Goal: Task Accomplishment & Management: Manage account settings

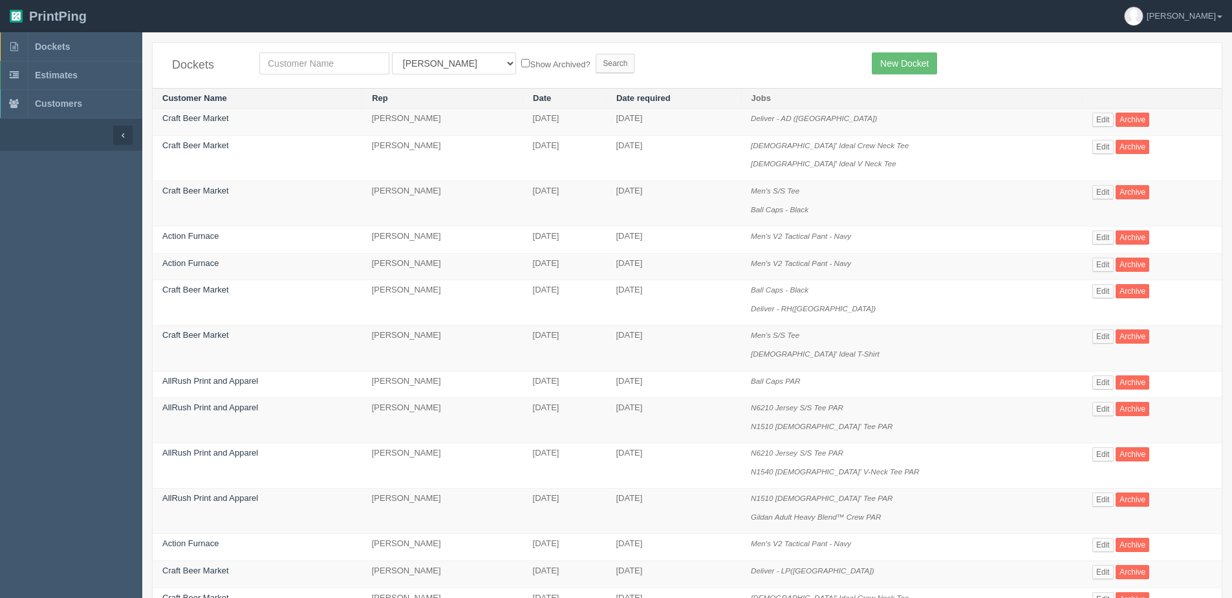
click at [321, 52] on div "Dockets All Users Ali Amy Ankit Ankit Anver Arif Dan Designer4 France Greg Greg…" at bounding box center [687, 65] width 1069 height 45
click at [317, 61] on input "text" at bounding box center [324, 63] width 130 height 22
click at [318, 62] on input "craft" at bounding box center [324, 63] width 130 height 22
type input "craft beer"
drag, startPoint x: 508, startPoint y: 65, endPoint x: 549, endPoint y: 67, distance: 40.2
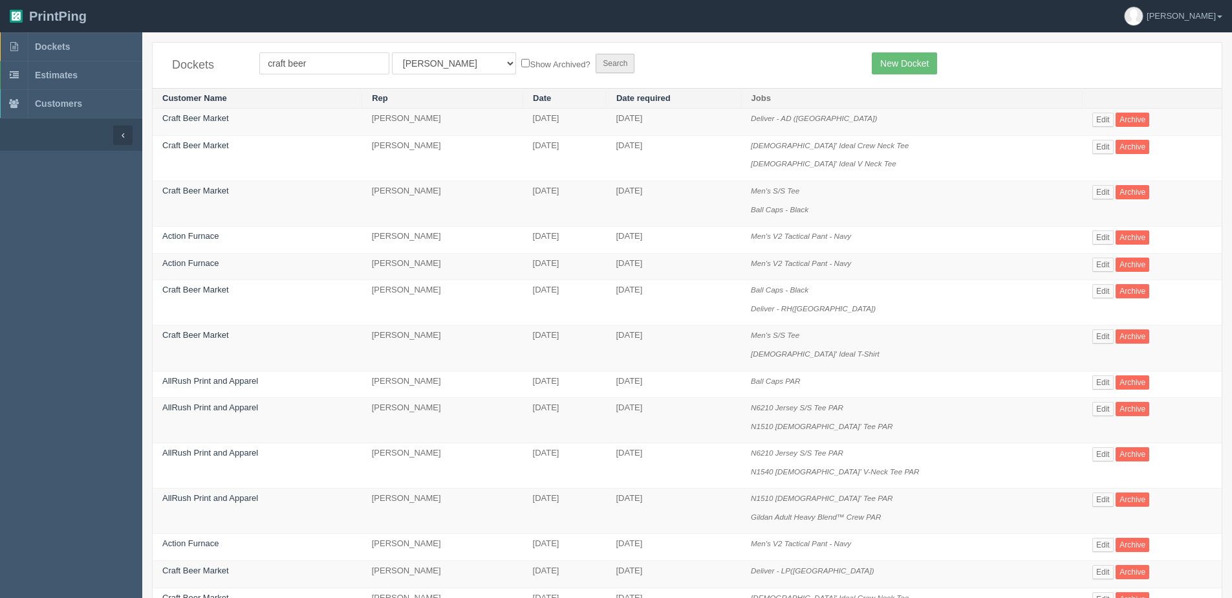
click at [521, 65] on label "Show Archived?" at bounding box center [555, 63] width 69 height 15
click at [521, 65] on input "Show Archived?" at bounding box center [525, 63] width 8 height 8
checkbox input "true"
click at [596, 67] on input "Search" at bounding box center [615, 63] width 39 height 19
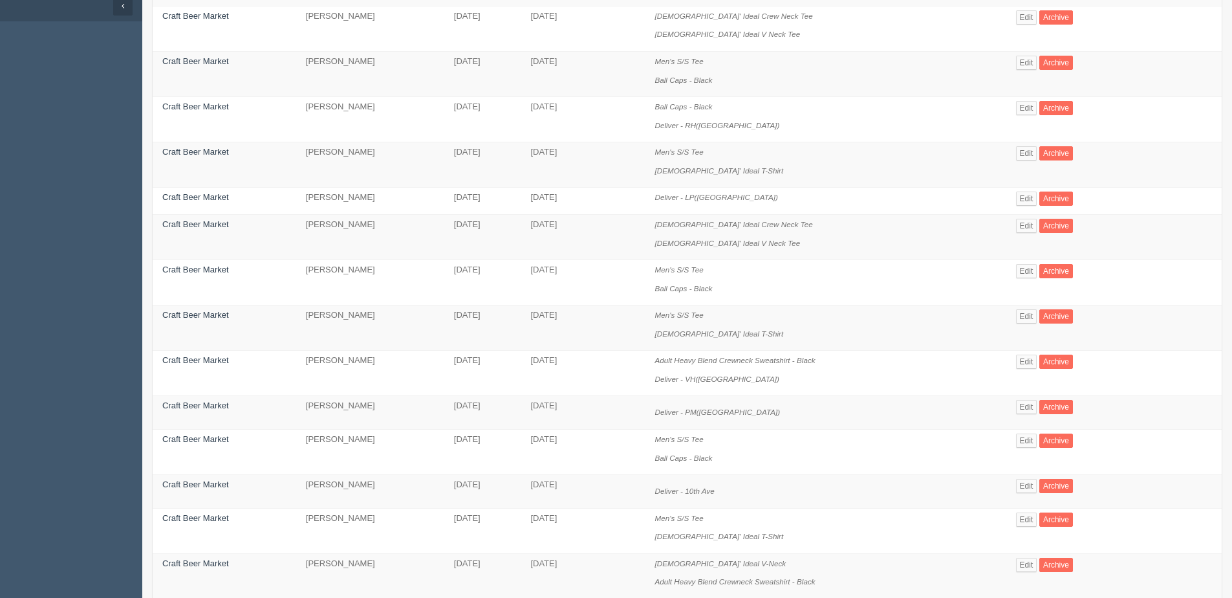
scroll to position [194, 0]
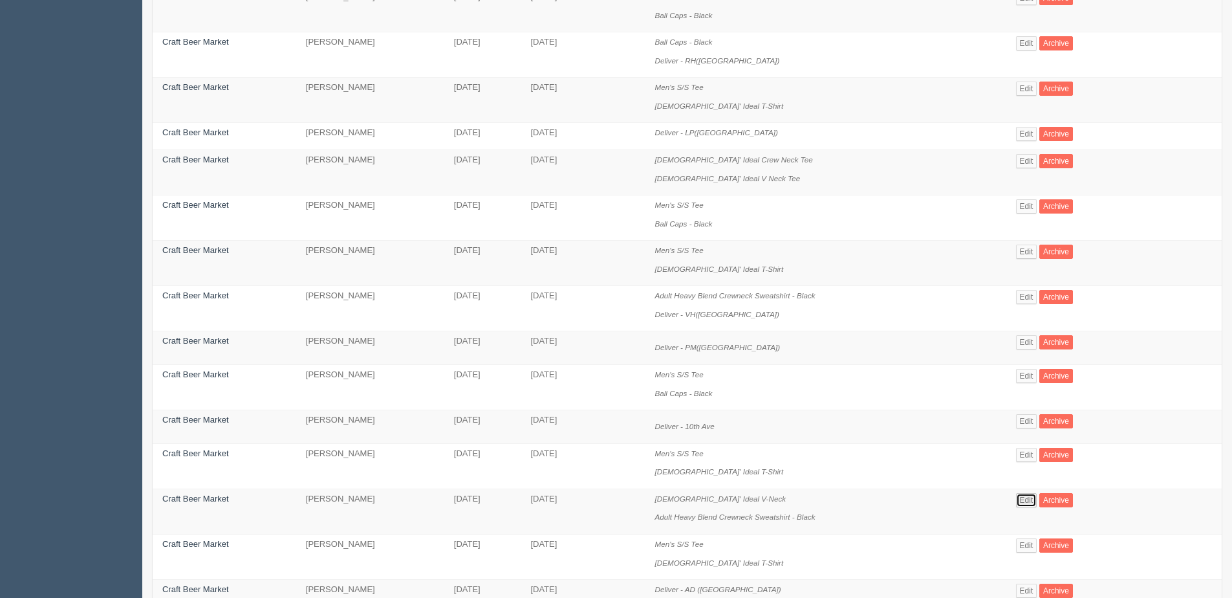
click at [1022, 493] on link "Edit" at bounding box center [1026, 500] width 21 height 14
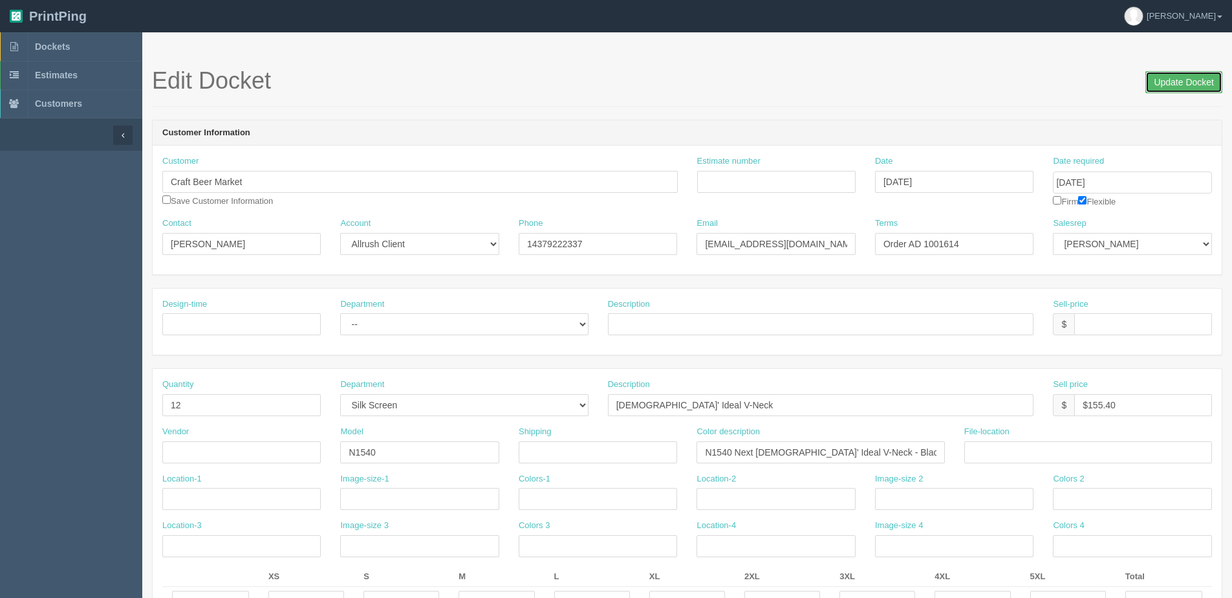
click at [1169, 79] on input "Update Docket" at bounding box center [1184, 82] width 77 height 22
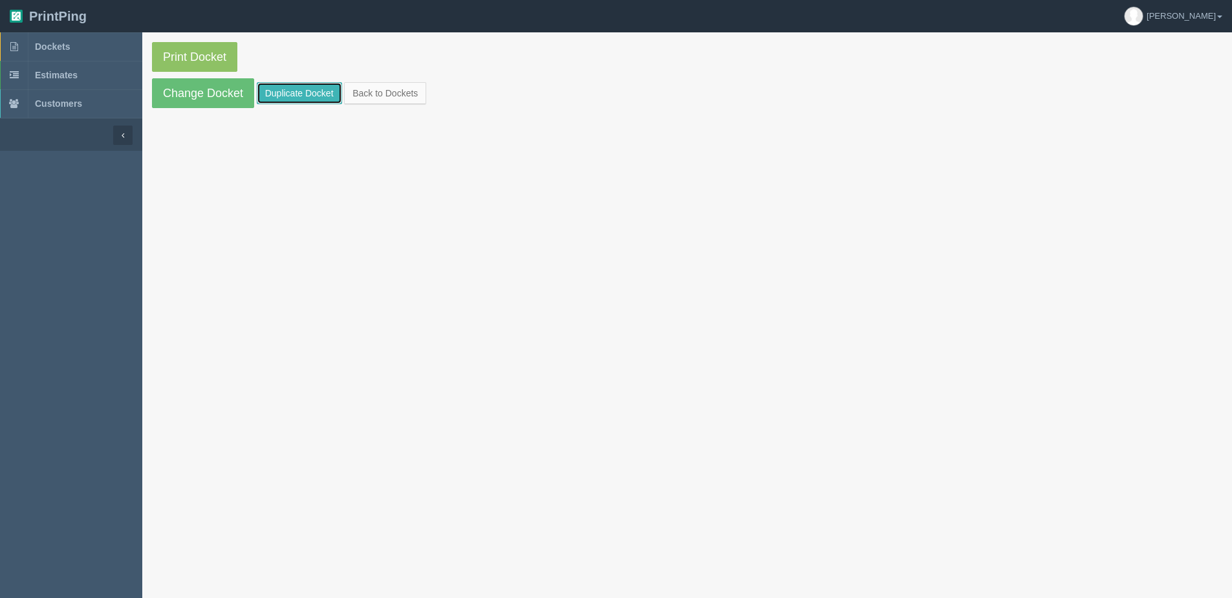
click at [300, 96] on link "Duplicate Docket" at bounding box center [299, 93] width 85 height 22
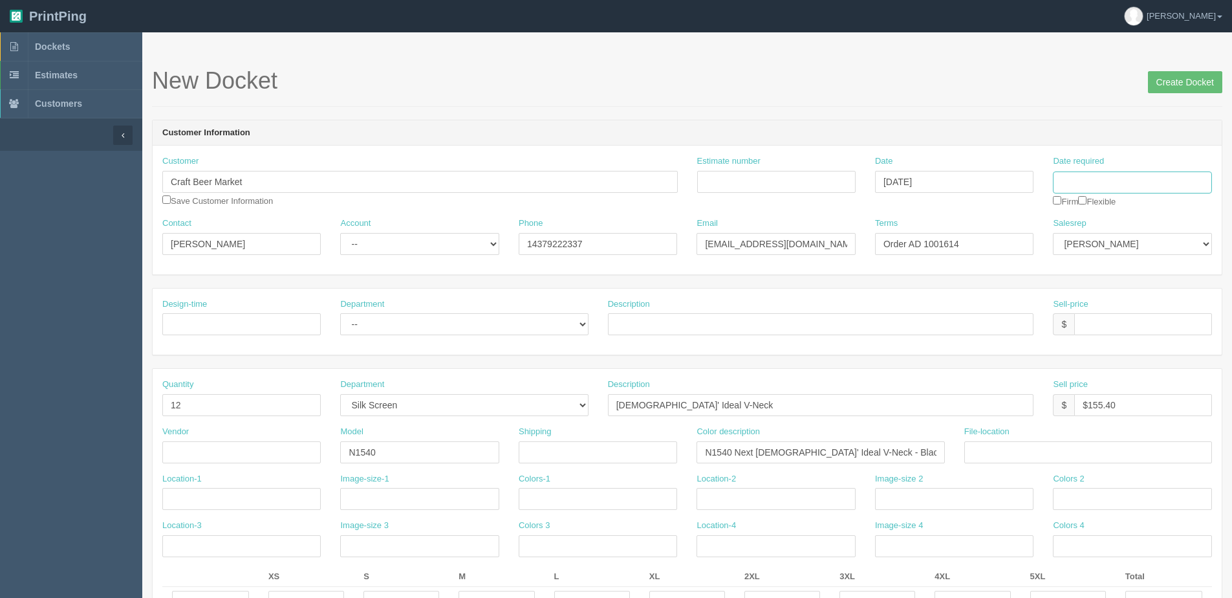
click at [1110, 185] on input "Date required" at bounding box center [1132, 182] width 158 height 22
drag, startPoint x: 1075, startPoint y: 364, endPoint x: 1093, endPoint y: 352, distance: 21.4
click at [1075, 365] on th "[DATE]" at bounding box center [1116, 362] width 120 height 19
click at [1140, 296] on td "16" at bounding box center [1136, 287] width 17 height 19
type input "[DATE]"
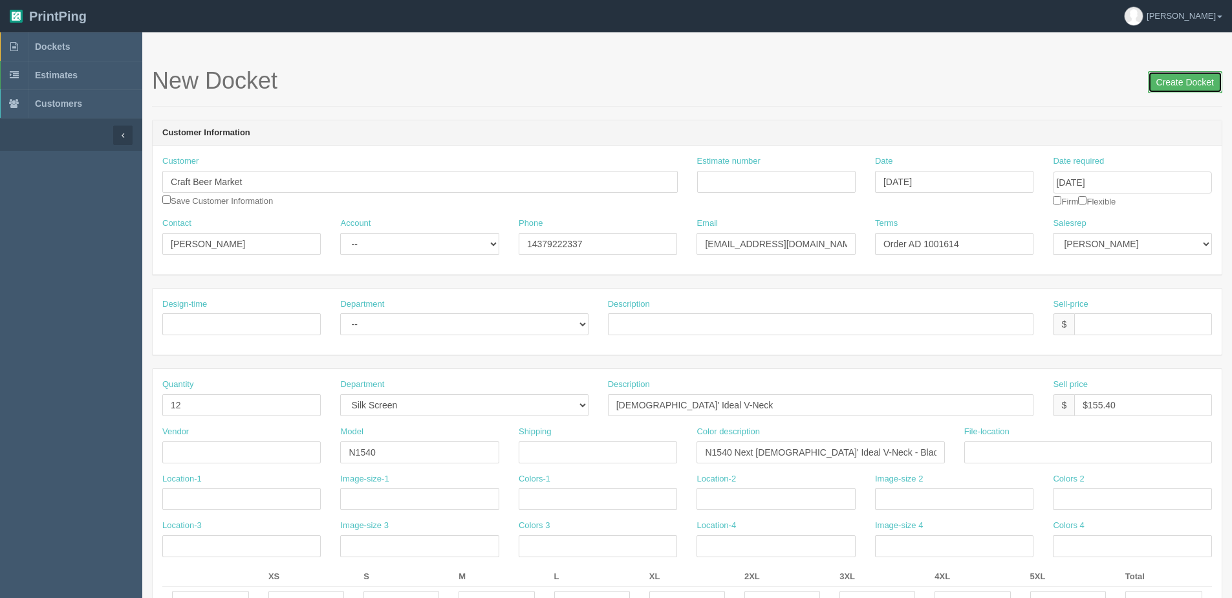
click at [1175, 80] on input "Create Docket" at bounding box center [1185, 82] width 74 height 22
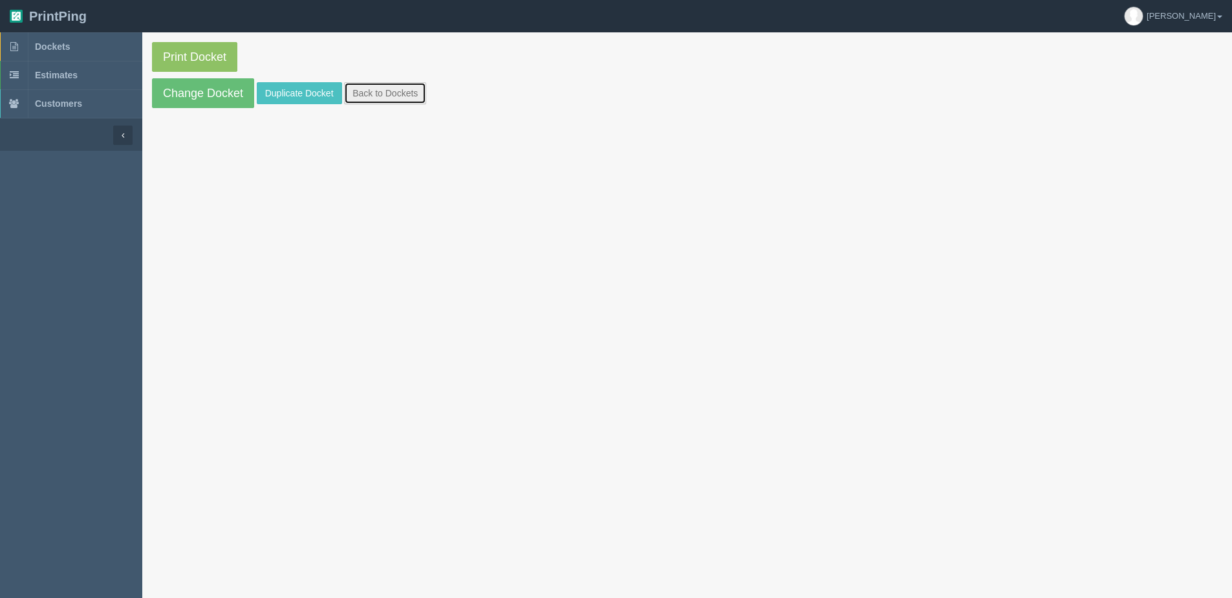
click at [420, 83] on link "Back to Dockets" at bounding box center [385, 93] width 82 height 22
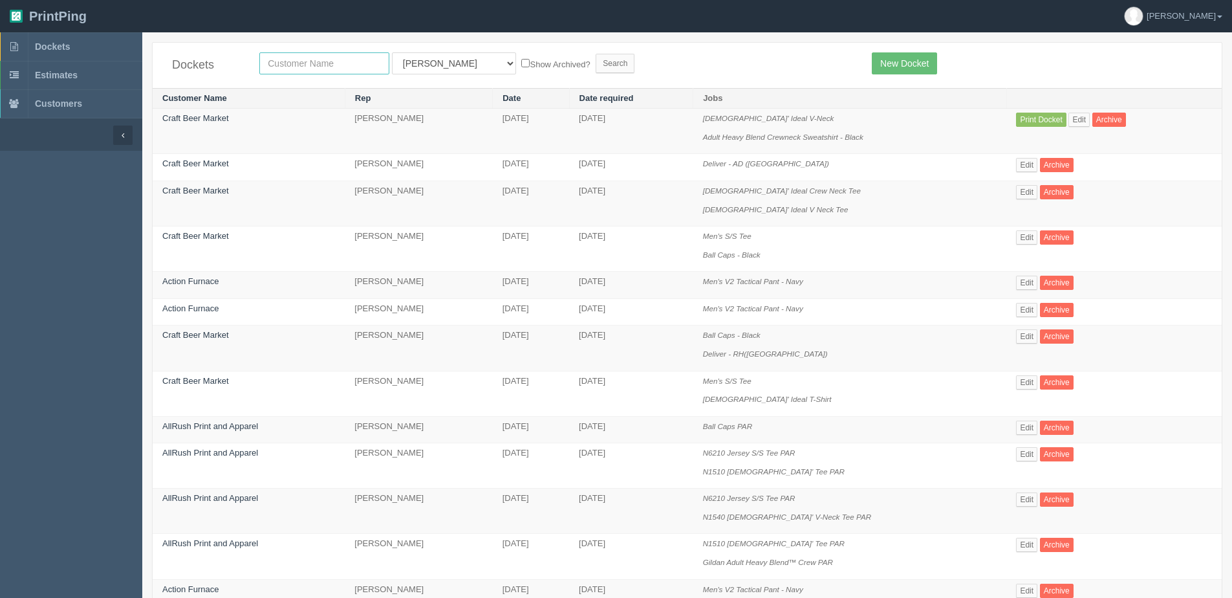
click at [296, 71] on input "text" at bounding box center [324, 63] width 130 height 22
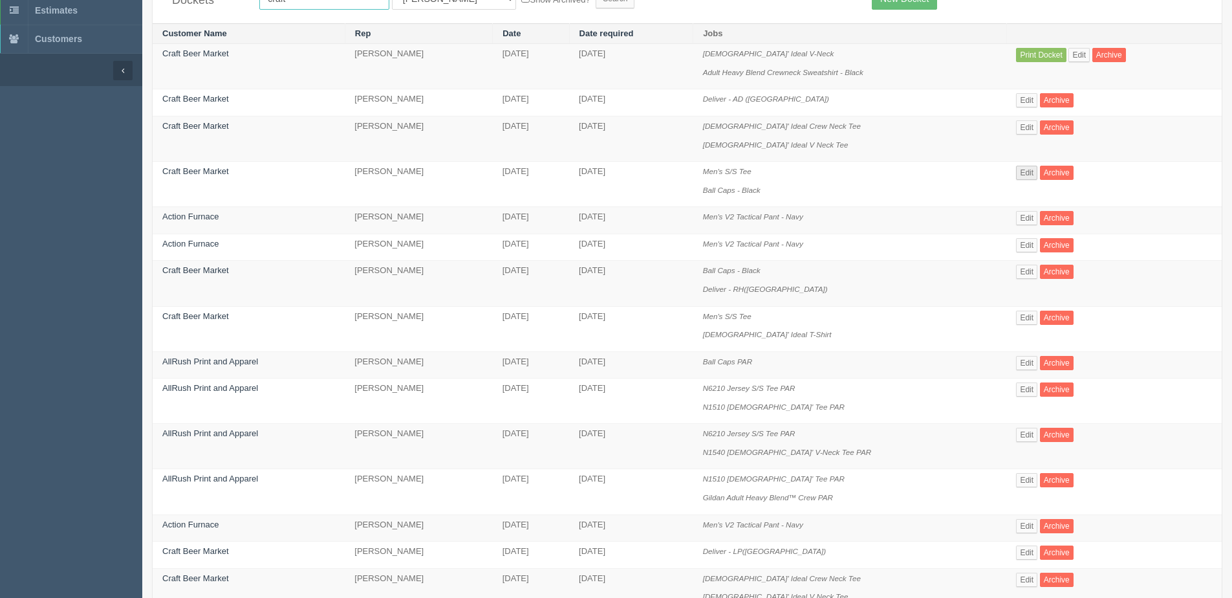
type input "craft"
click at [1032, 173] on link "Edit" at bounding box center [1026, 173] width 21 height 14
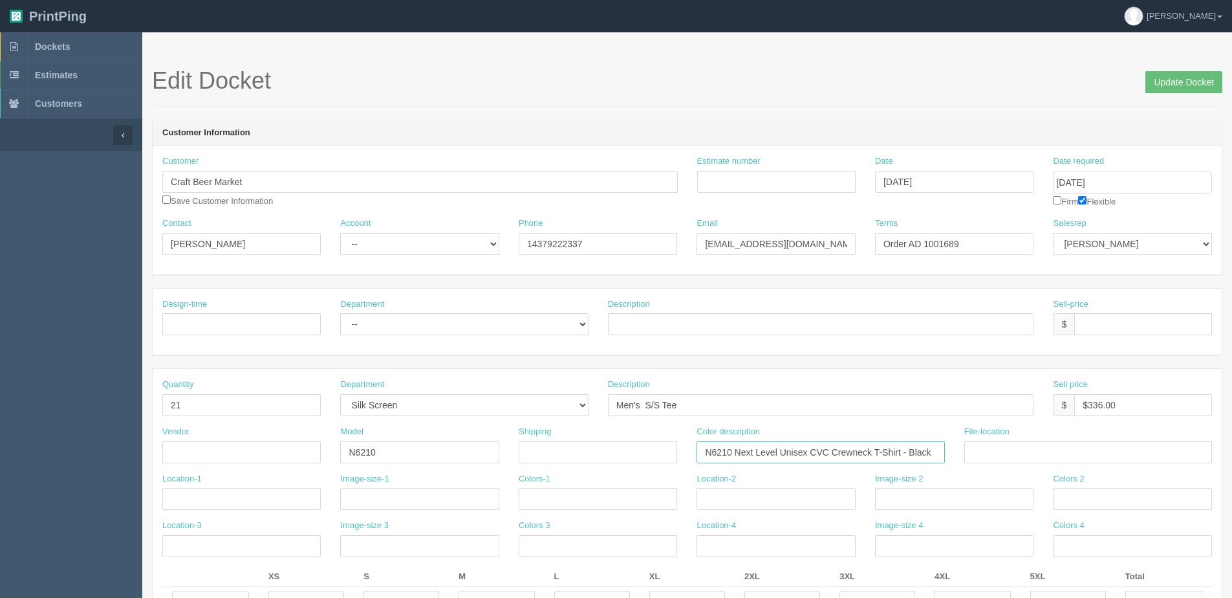
drag, startPoint x: 699, startPoint y: 452, endPoint x: 970, endPoint y: 452, distance: 271.7
click at [970, 452] on div "Vendor Model N6210 Shipping Color description N6210 Next Level Unisex CVC Crewn…" at bounding box center [687, 449] width 1069 height 47
paste input "jingjing198531@gmail.com"
type input "jingjing198531@gmail.com"
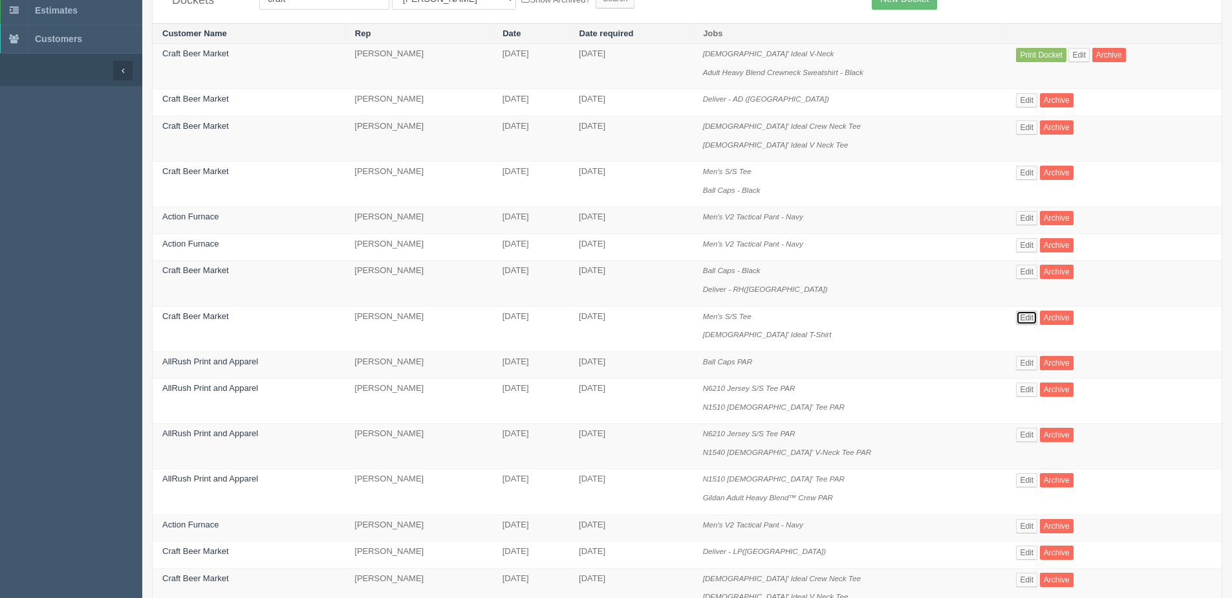
click at [1023, 315] on link "Edit" at bounding box center [1026, 318] width 21 height 14
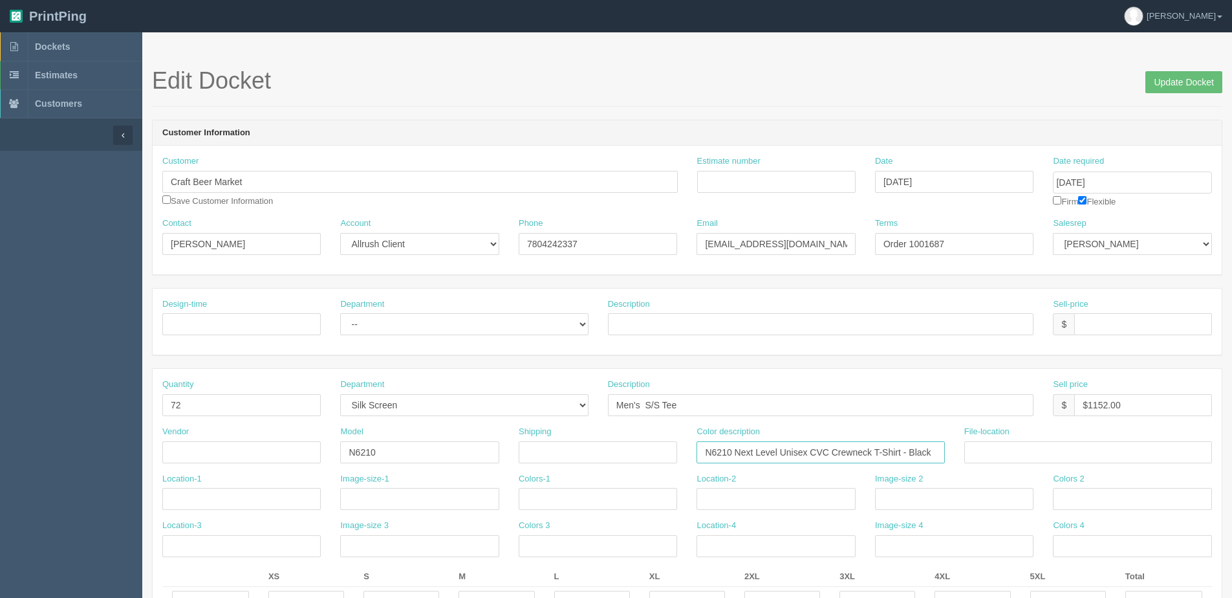
drag, startPoint x: 703, startPoint y: 450, endPoint x: 1104, endPoint y: 449, distance: 401.1
click at [1104, 449] on div "Vendor Model N6210 Shipping Color description N6210 Next Level Unisex CVC Crewn…" at bounding box center [687, 449] width 1069 height 47
drag, startPoint x: 430, startPoint y: 411, endPoint x: 464, endPoint y: 410, distance: 35.0
click at [417, 411] on div "Quantity 72 Department -- Embroidery Silk Screen Heat Press Outsource Design De…" at bounding box center [687, 401] width 1069 height 47
drag, startPoint x: 409, startPoint y: 452, endPoint x: 10, endPoint y: 446, distance: 399.2
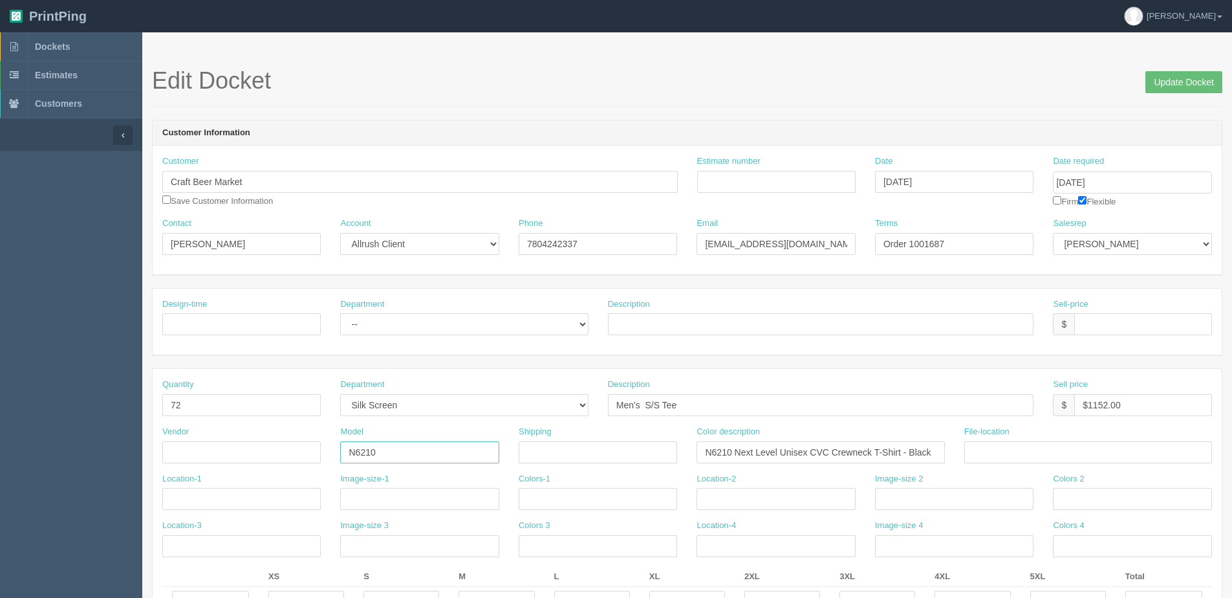
click at [35, 41] on span "Dockets" at bounding box center [52, 46] width 35 height 10
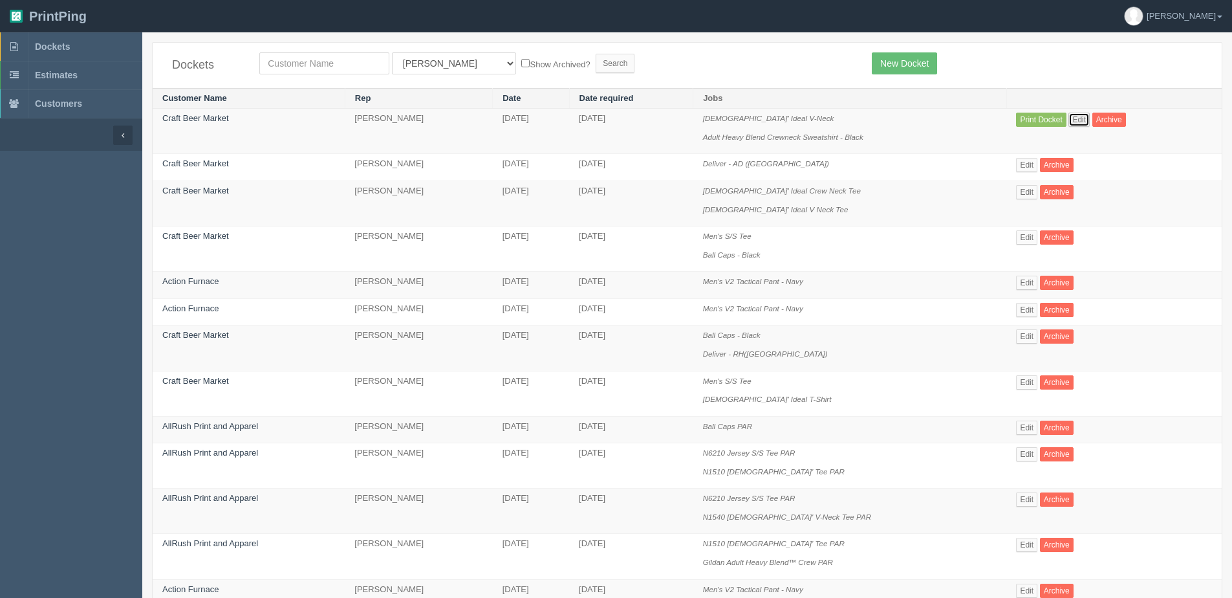
click at [1089, 119] on link "Edit" at bounding box center [1079, 120] width 21 height 14
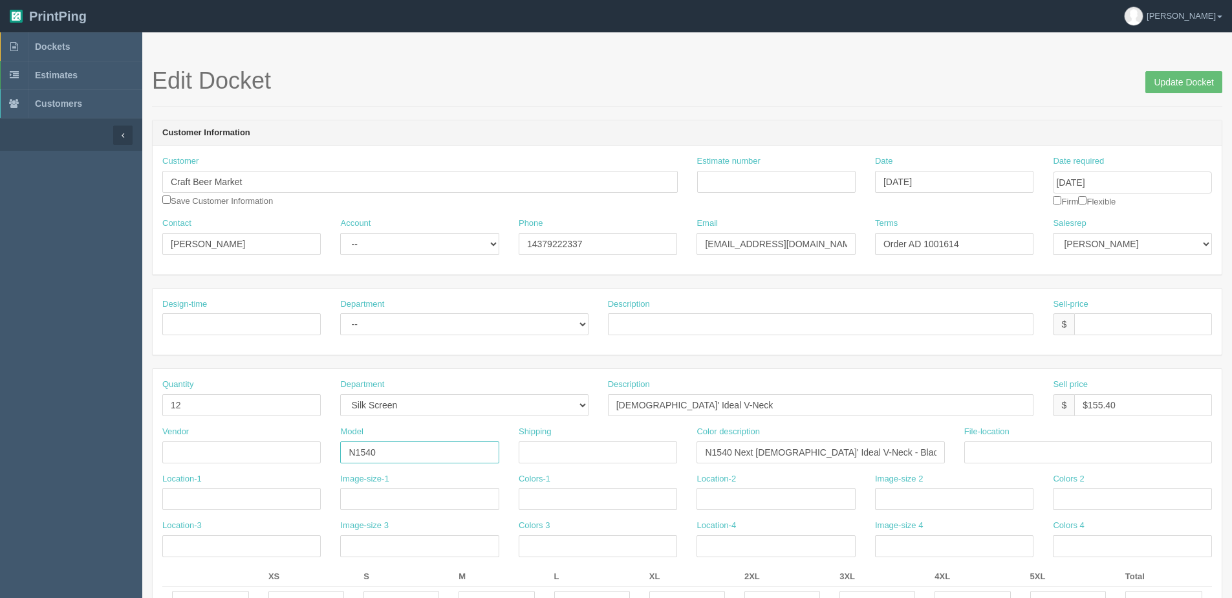
drag, startPoint x: 416, startPoint y: 450, endPoint x: 22, endPoint y: 463, distance: 394.2
paste input "621"
type input "N6210"
drag, startPoint x: 754, startPoint y: 406, endPoint x: 117, endPoint y: 404, distance: 636.6
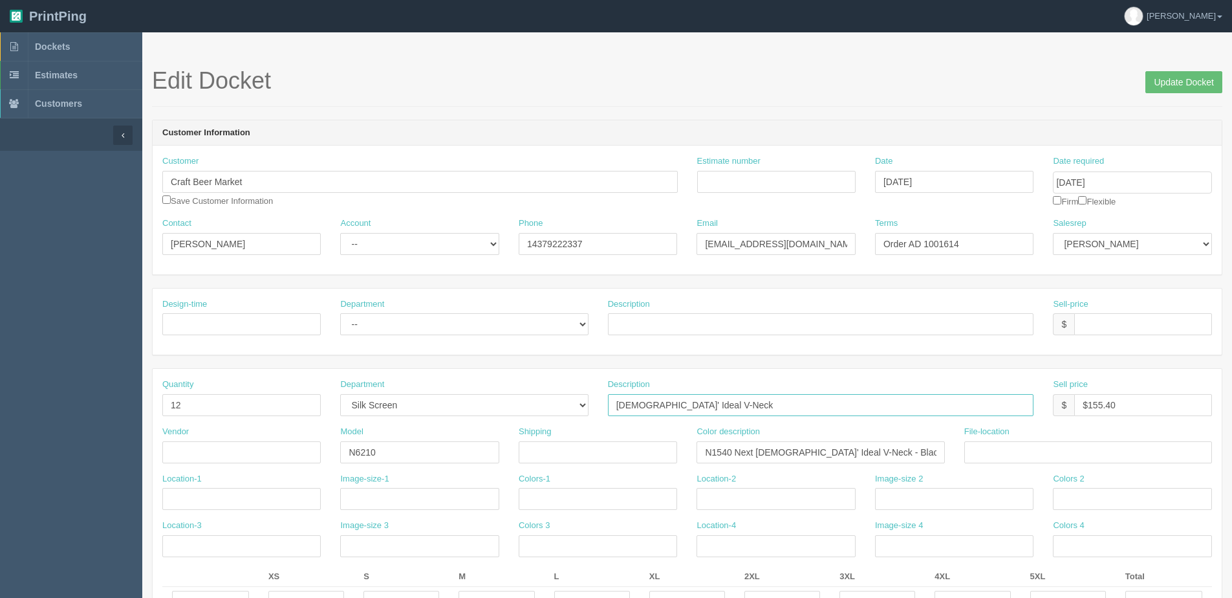
paste input "Men's S/S Tee"
type input "Men's S/S Tee"
drag, startPoint x: 538, startPoint y: 460, endPoint x: 523, endPoint y: 459, distance: 15.5
click at [523, 460] on div "Vendor Model N6210 Shipping Color description N1540 Next Ladies' Ideal V-Neck -…" at bounding box center [687, 449] width 1069 height 47
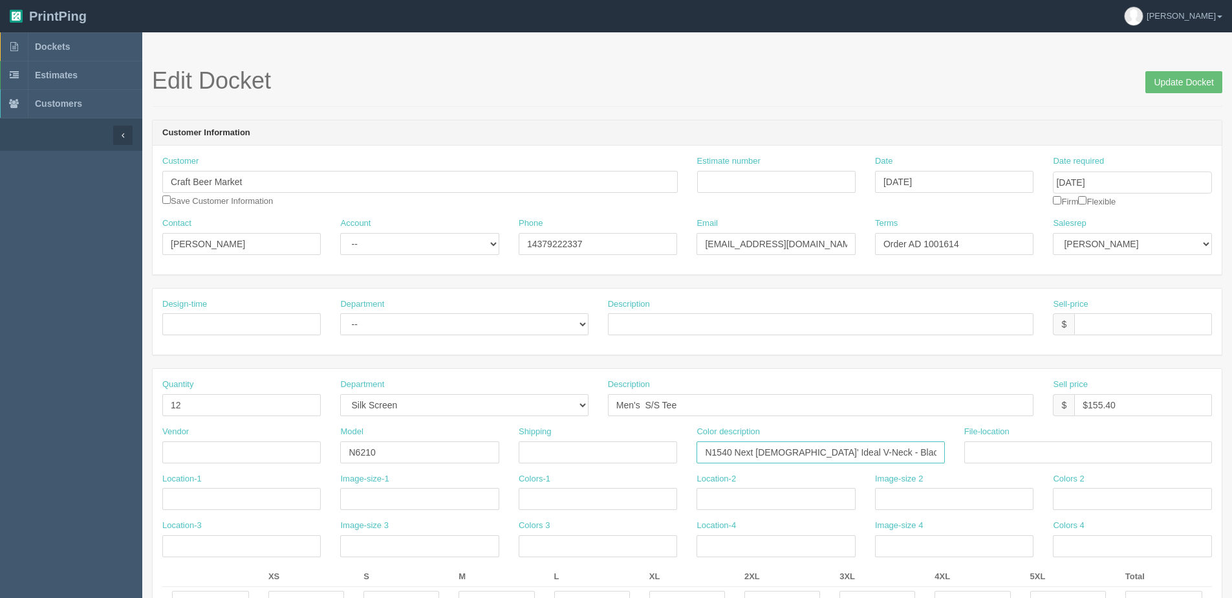
paste input "6210 Next Level Unisex CVC Crewneck T-Shirt"
type input "N6210 Next Level Unisex CVC Crewneck T-Shirt - Black"
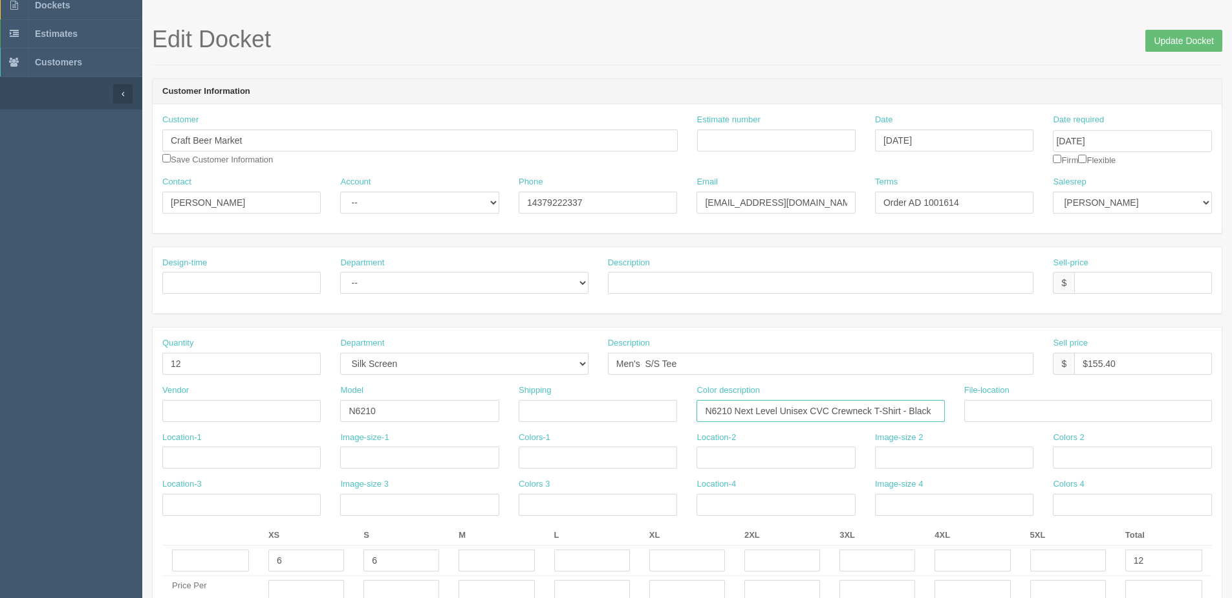
scroll to position [65, 0]
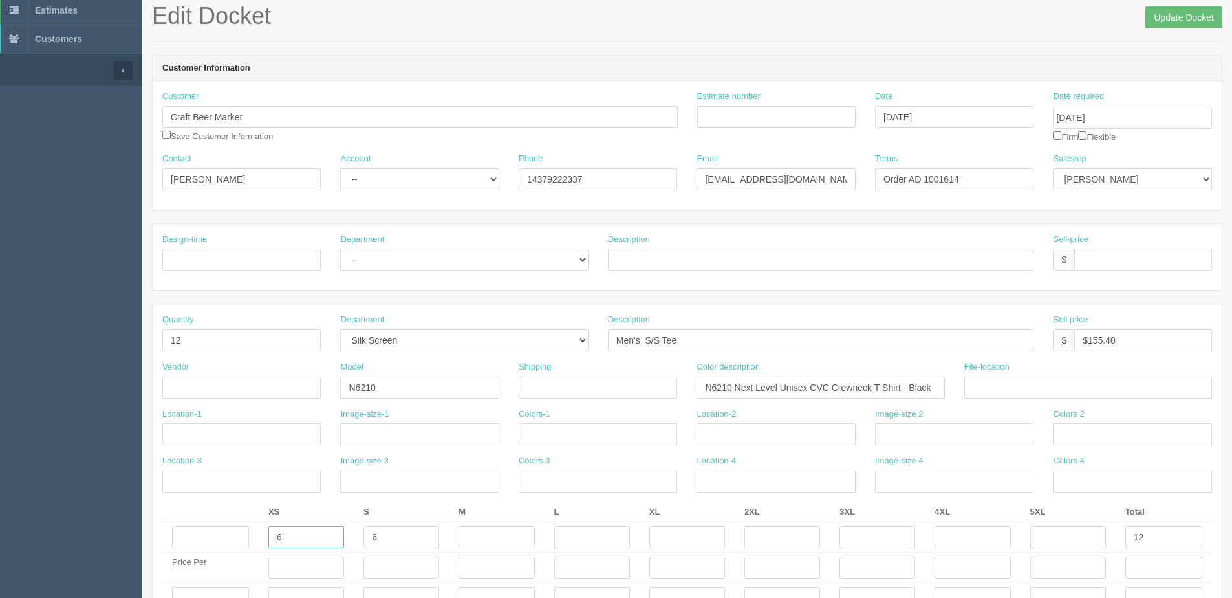
drag, startPoint x: 322, startPoint y: 534, endPoint x: 157, endPoint y: 502, distance: 167.5
click at [172, 549] on tr "6 6 12" at bounding box center [687, 537] width 1050 height 30
type input "2"
type input "5"
type input "6"
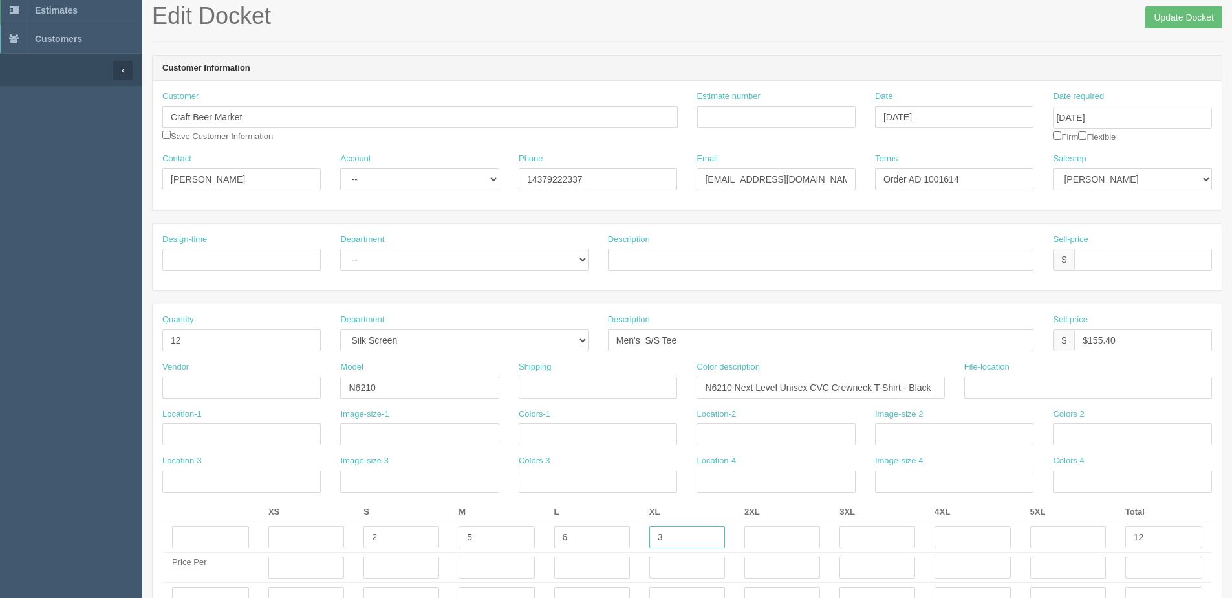
type input "3"
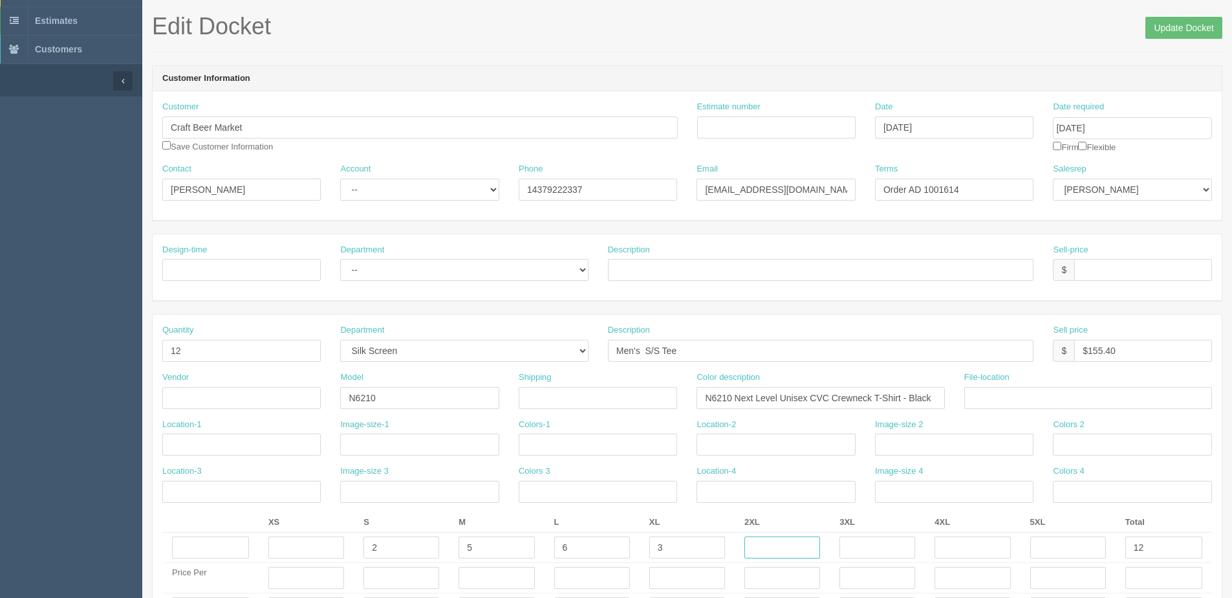
scroll to position [129, 0]
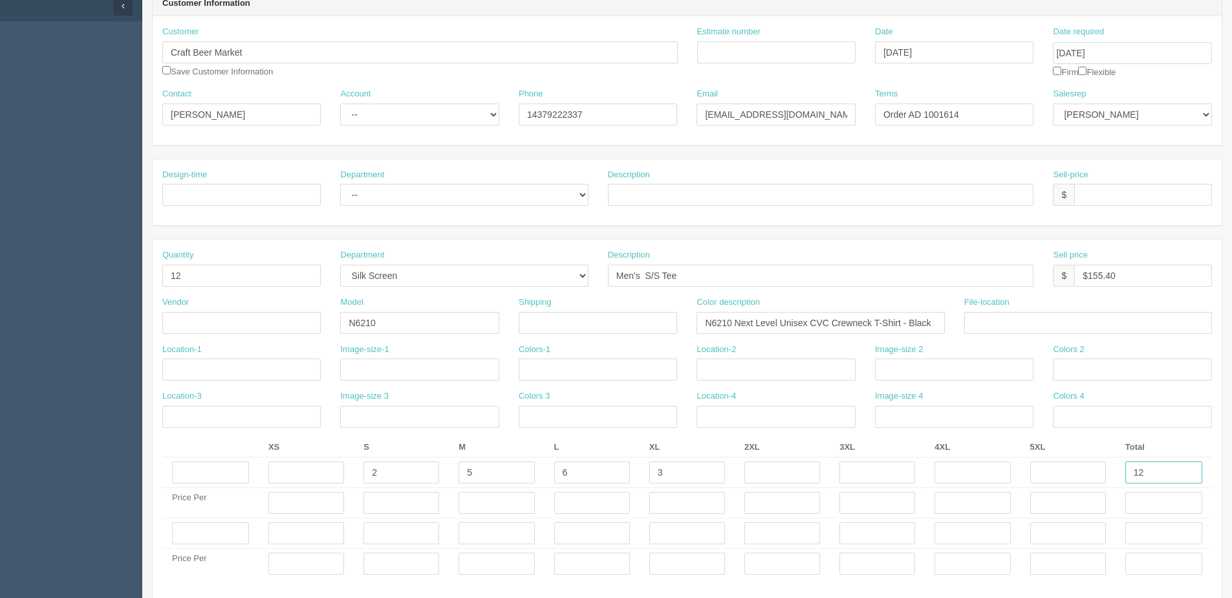
drag, startPoint x: 1179, startPoint y: 475, endPoint x: 1067, endPoint y: 475, distance: 111.9
click at [1067, 475] on tr "2 5 6 3 12" at bounding box center [687, 472] width 1050 height 30
type input "16"
drag, startPoint x: 176, startPoint y: 284, endPoint x: 70, endPoint y: 291, distance: 106.3
click at [70, 291] on section "Dockets Estimates Customers" at bounding box center [616, 531] width 1232 height 1256
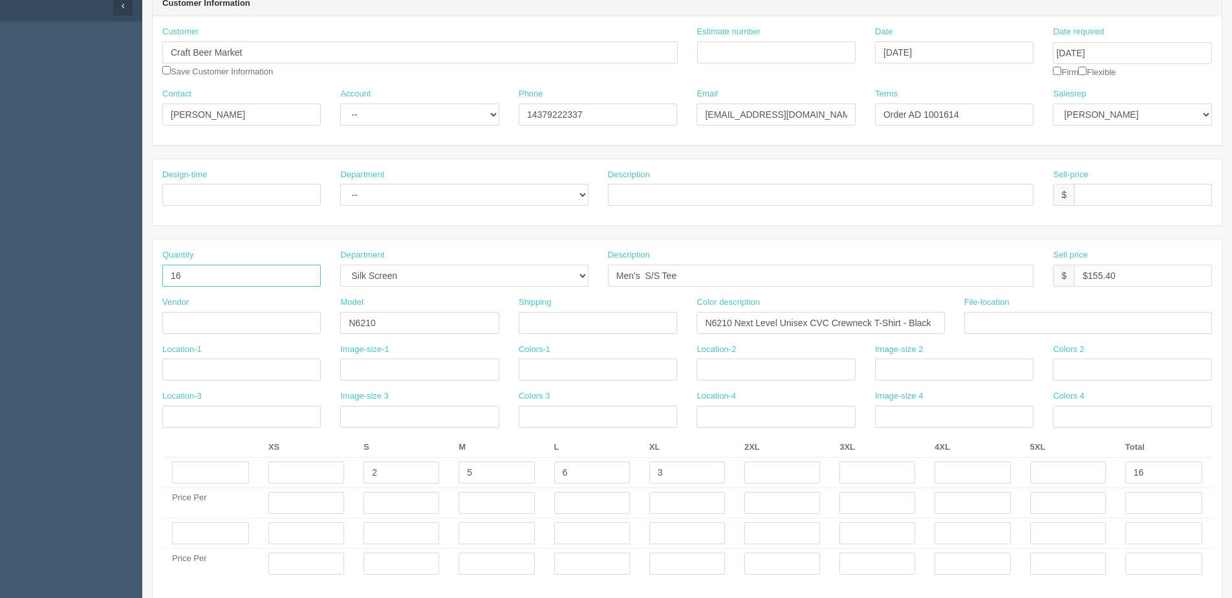
type input "16"
drag, startPoint x: 1091, startPoint y: 274, endPoint x: 1188, endPoint y: 259, distance: 98.9
click at [1232, 268] on html "PrintPing Dan Edit account ( dan@arapparel.ca ) Logout Dockets Estimates" at bounding box center [616, 515] width 1232 height 1289
type input "$256.00"
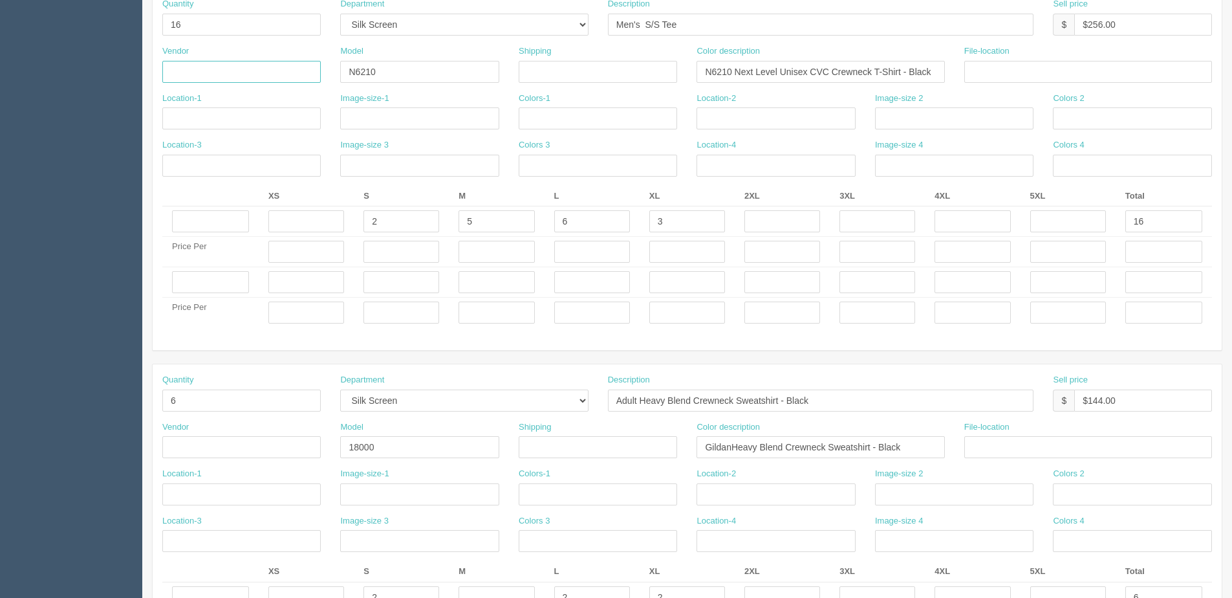
scroll to position [388, 0]
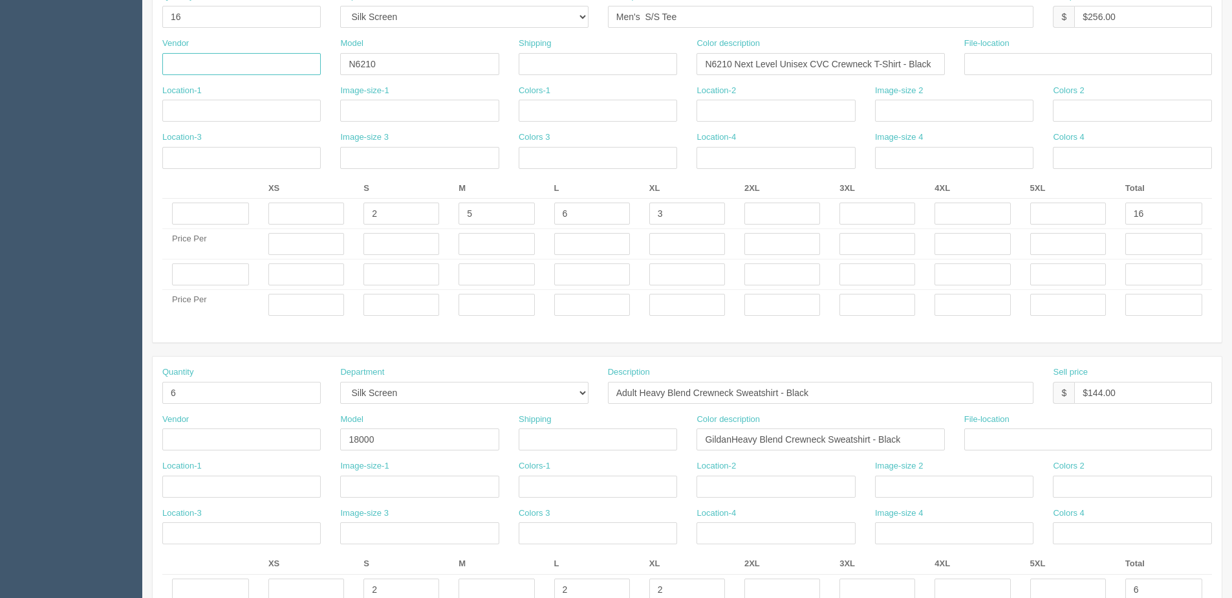
drag, startPoint x: 210, startPoint y: 60, endPoint x: 210, endPoint y: 69, distance: 9.1
click at [210, 60] on input "Vendor" at bounding box center [241, 64] width 158 height 22
drag, startPoint x: 195, startPoint y: 377, endPoint x: 100, endPoint y: 396, distance: 97.6
click at [100, 396] on section "Dockets Estimates Customers" at bounding box center [616, 272] width 1232 height 1256
drag, startPoint x: 100, startPoint y: 396, endPoint x: 226, endPoint y: 410, distance: 127.5
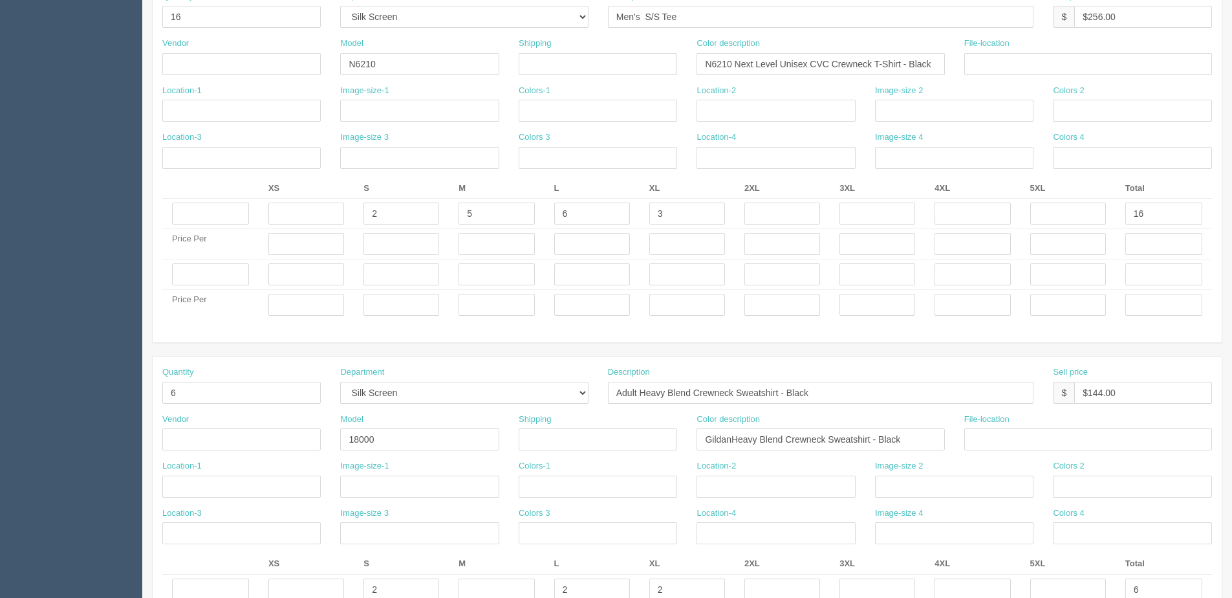
click at [226, 410] on div "Quantity 6" at bounding box center [242, 389] width 178 height 47
drag, startPoint x: 217, startPoint y: 399, endPoint x: 58, endPoint y: 397, distance: 159.8
click at [61, 399] on section "Dockets Estimates Customers" at bounding box center [616, 272] width 1232 height 1256
type input "10"
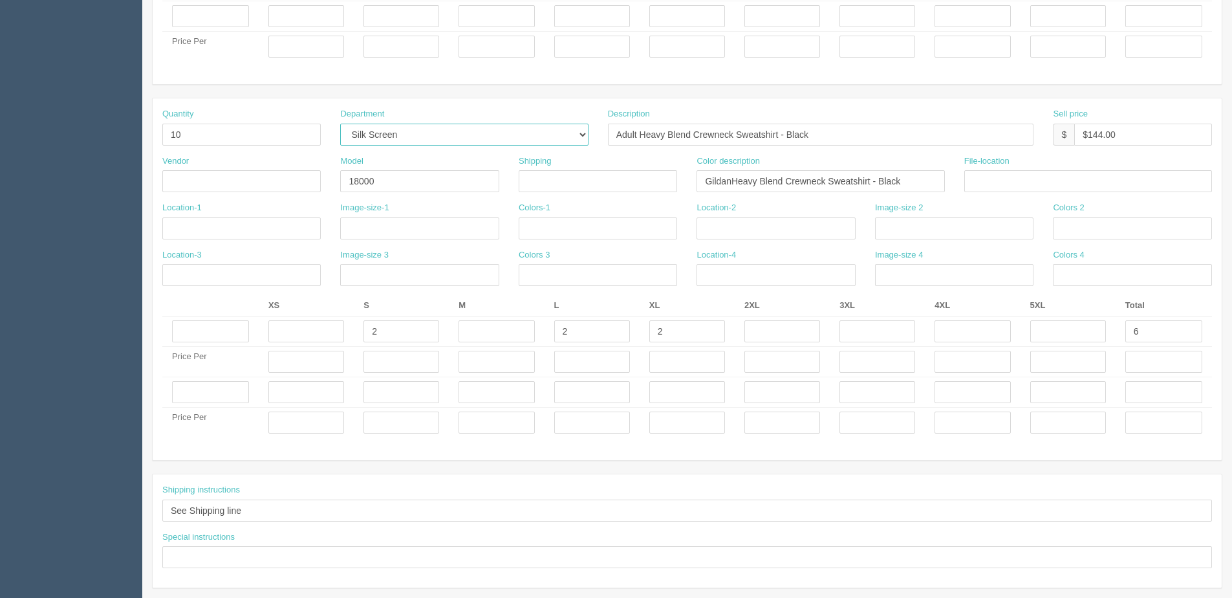
scroll to position [647, 0]
drag, startPoint x: 171, startPoint y: 343, endPoint x: 112, endPoint y: 341, distance: 59.5
click at [144, 343] on section "Edit Docket Update Docket Customer Information Customer Craft Beer Market Save …" at bounding box center [687, 13] width 1090 height 1256
type input "4"
type input "2"
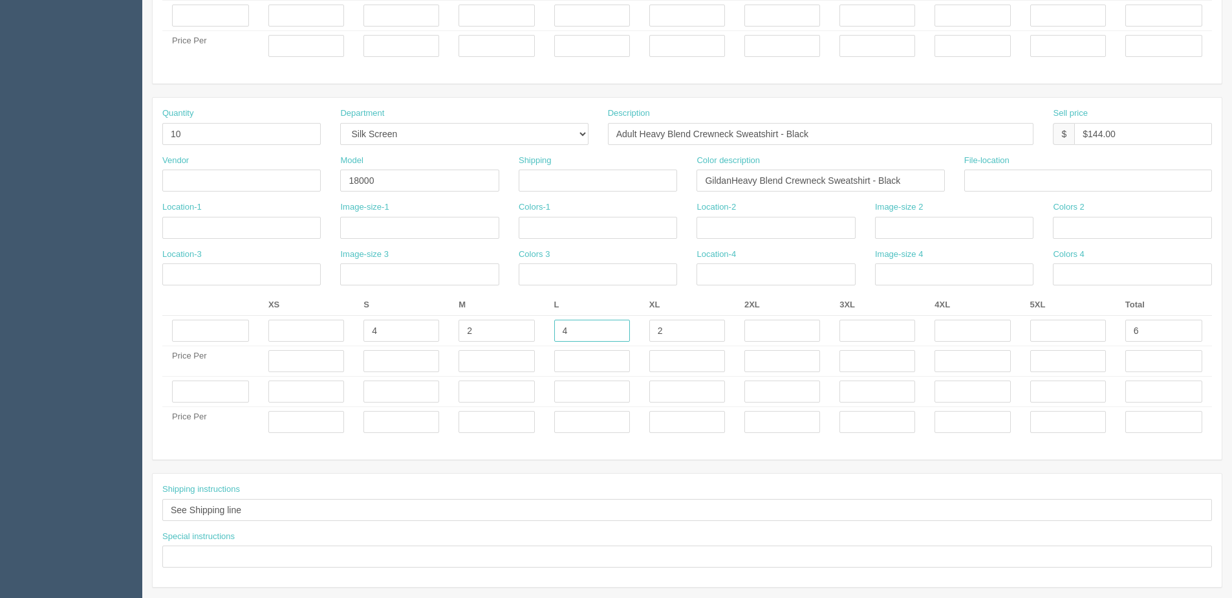
type input "4"
drag, startPoint x: 1146, startPoint y: 349, endPoint x: 1149, endPoint y: 338, distance: 11.5
click at [1146, 347] on td at bounding box center [1164, 361] width 96 height 30
drag, startPoint x: 1152, startPoint y: 322, endPoint x: 943, endPoint y: 322, distance: 209.6
click at [950, 322] on tr "4 2 4 6" at bounding box center [687, 331] width 1050 height 30
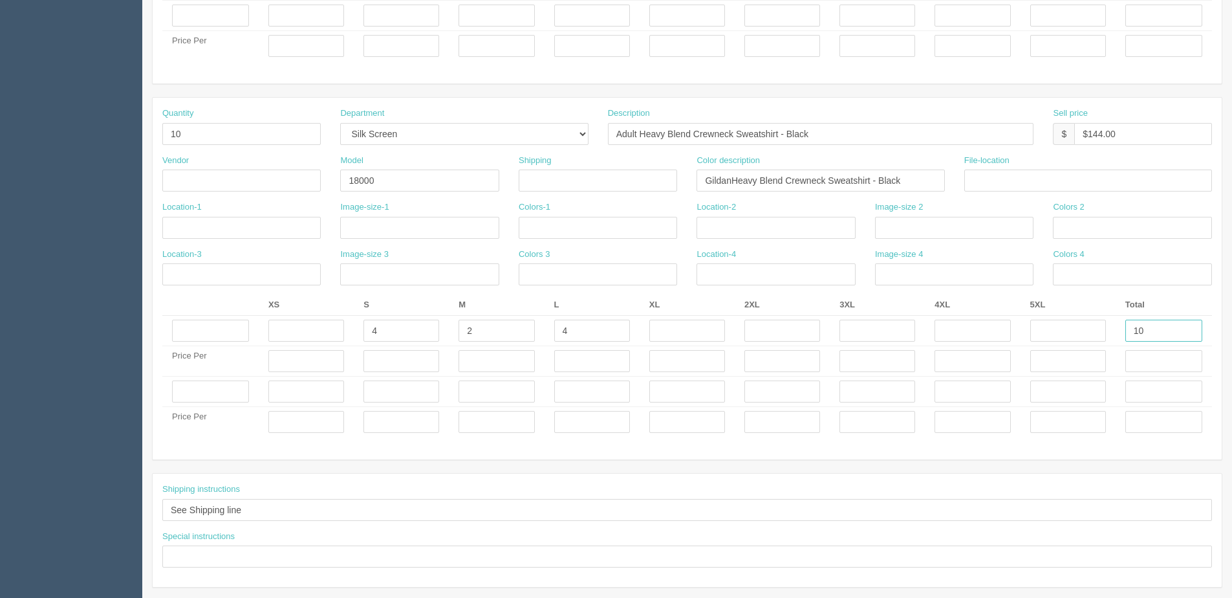
type input "10"
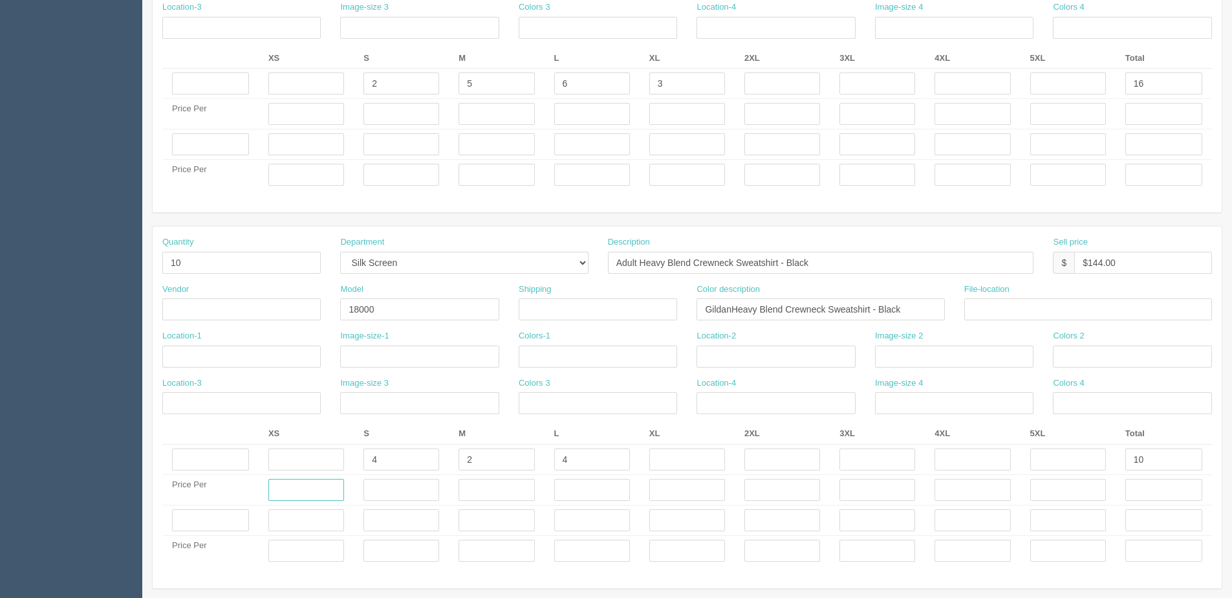
scroll to position [518, 0]
drag, startPoint x: 1087, startPoint y: 264, endPoint x: 1236, endPoint y: 237, distance: 151.1
click at [1232, 239] on html "PrintPing Dan Edit account ( dan@arapparel.ca ) Logout Dockets Estimates" at bounding box center [616, 126] width 1232 height 1289
type input "$240.00"
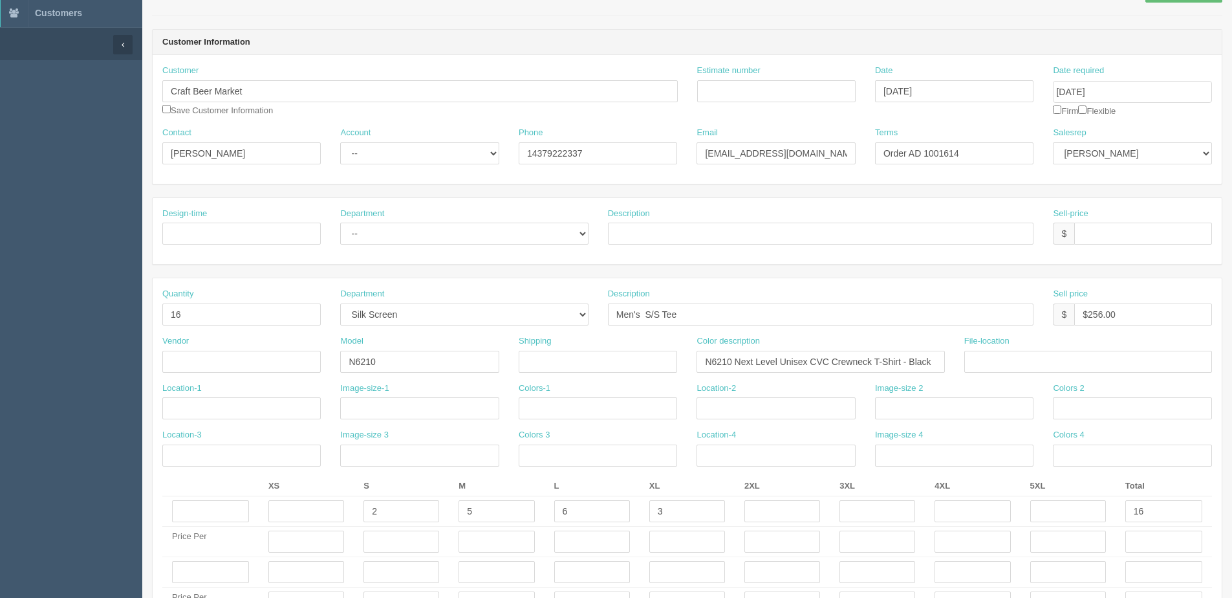
scroll to position [0, 0]
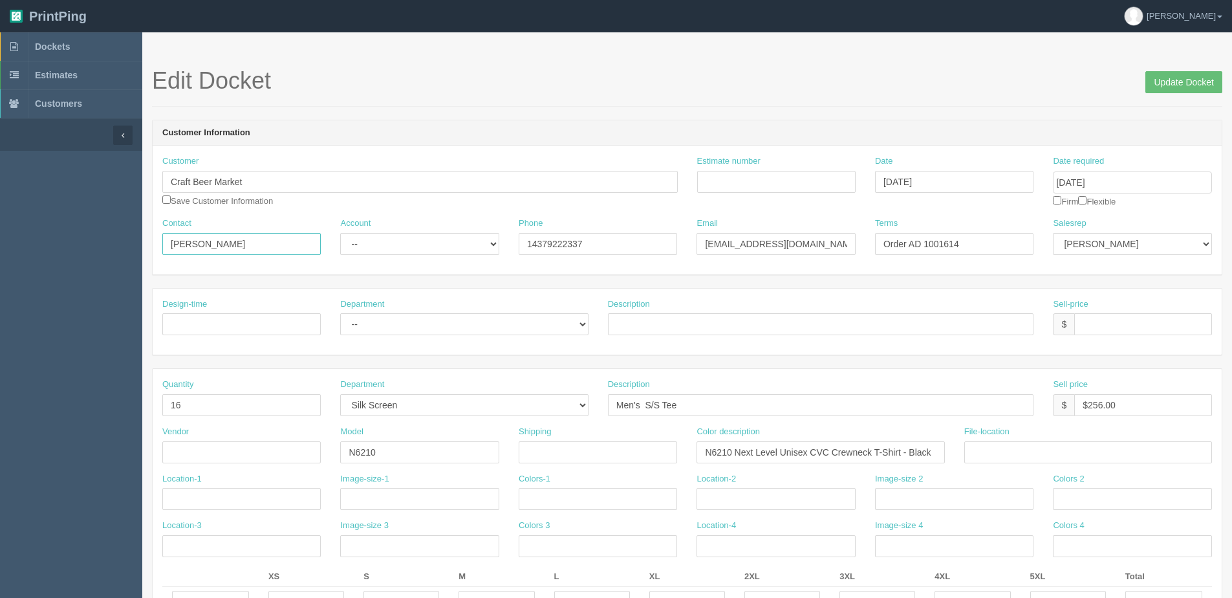
drag, startPoint x: -142, startPoint y: 252, endPoint x: -393, endPoint y: 252, distance: 251.0
type input "Cole Mooy"
click at [602, 237] on input "14379222337" at bounding box center [598, 244] width 158 height 22
click at [327, 243] on div "Contact Cole Mooy Account -- Existing Client Allrush Client Rep Client Phone 14…" at bounding box center [687, 240] width 1069 height 47
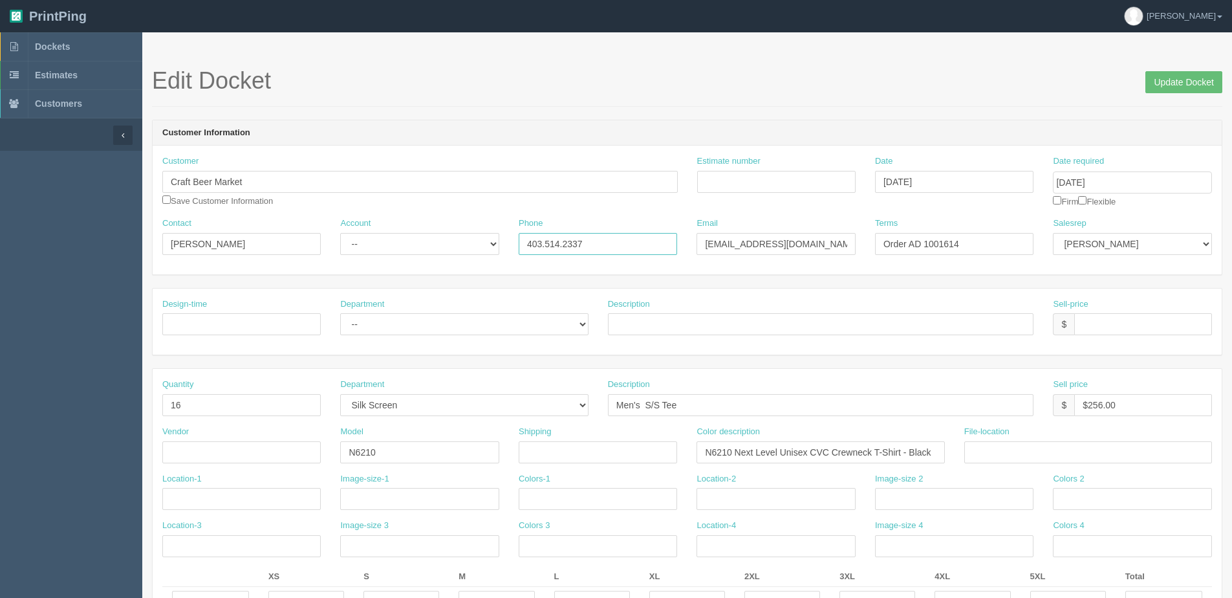
type input "403.514.2337"
type input "10thaveoffice@craftbeermarket.ca"
click at [1087, 202] on input "checkbox" at bounding box center [1082, 200] width 8 height 8
checkbox input "true"
drag, startPoint x: 947, startPoint y: 241, endPoint x: 1034, endPoint y: 234, distance: 87.0
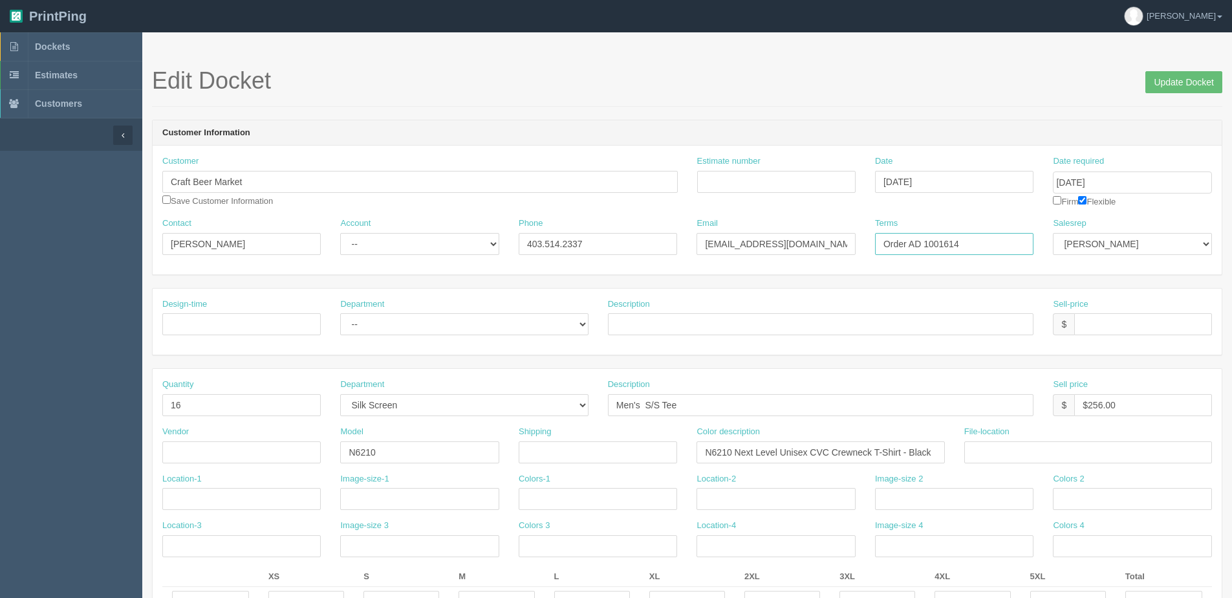
click at [1032, 234] on input "Order AD 1001614" at bounding box center [954, 244] width 158 height 22
type input "Order AD 1001690"
drag, startPoint x: 400, startPoint y: 234, endPoint x: 391, endPoint y: 243, distance: 13.3
click at [396, 239] on select "-- Existing Client Allrush Client Rep Client" at bounding box center [419, 244] width 158 height 22
select select "Allrush Client"
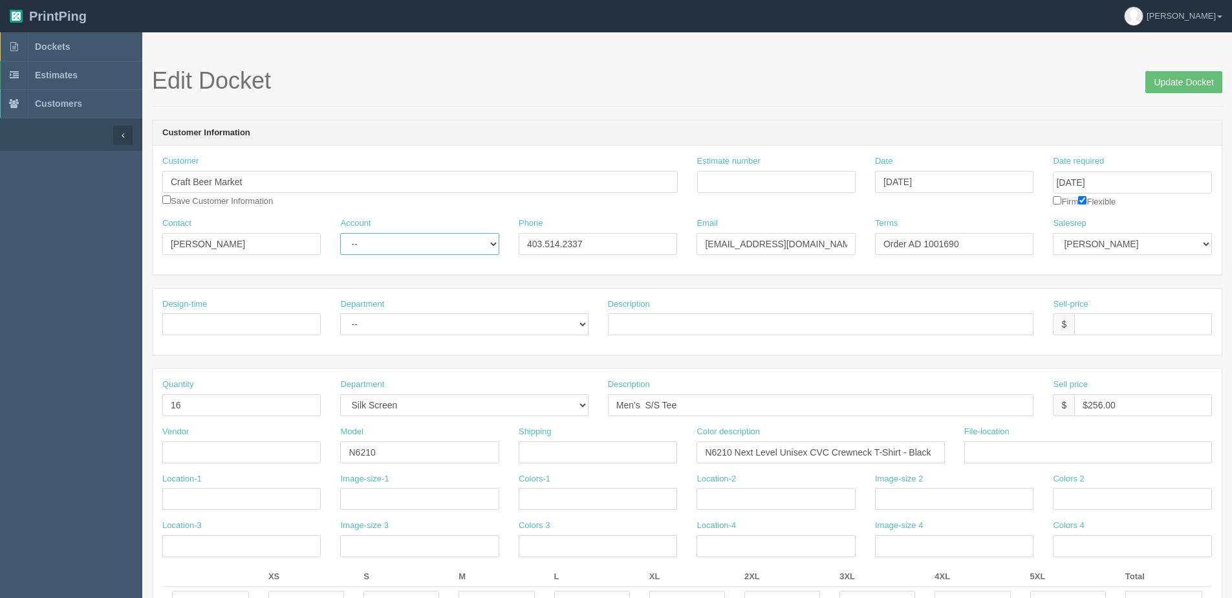
click at [340, 233] on select "-- Existing Client Allrush Client Rep Client" at bounding box center [419, 244] width 158 height 22
drag, startPoint x: 167, startPoint y: 197, endPoint x: 314, endPoint y: 195, distance: 146.9
click at [168, 197] on input "checkbox" at bounding box center [166, 199] width 8 height 8
checkbox input "true"
click at [1172, 74] on input "Update Docket" at bounding box center [1184, 82] width 77 height 22
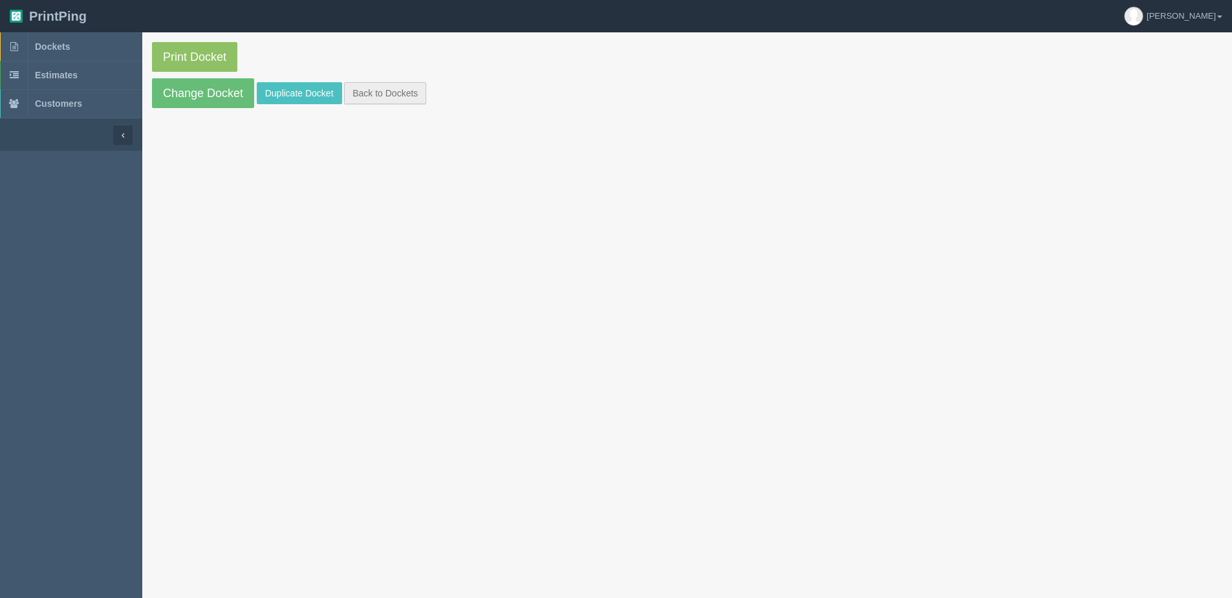
drag, startPoint x: 381, startPoint y: 80, endPoint x: 382, endPoint y: 86, distance: 6.5
click at [382, 80] on section "Print Docket Change Docket Duplicate Docket Back to Dockets" at bounding box center [687, 74] width 1090 height 85
click at [377, 83] on link "Back to Dockets" at bounding box center [385, 93] width 82 height 22
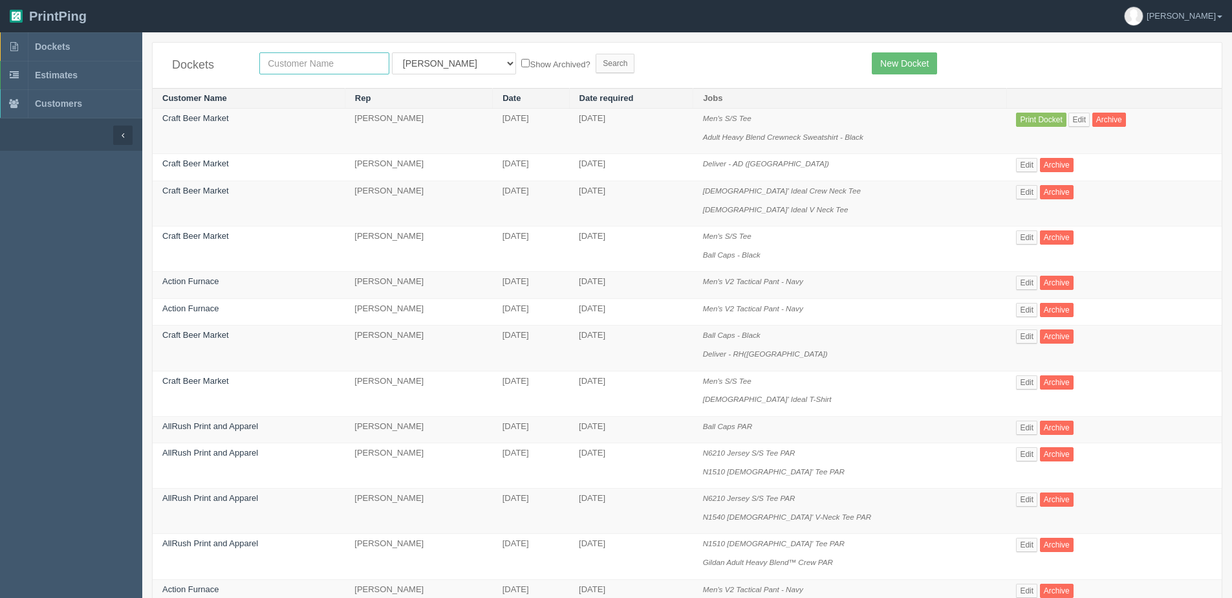
click at [290, 71] on input "text" at bounding box center [324, 63] width 130 height 22
type input "craft"
click at [596, 54] on input "Search" at bounding box center [615, 63] width 39 height 19
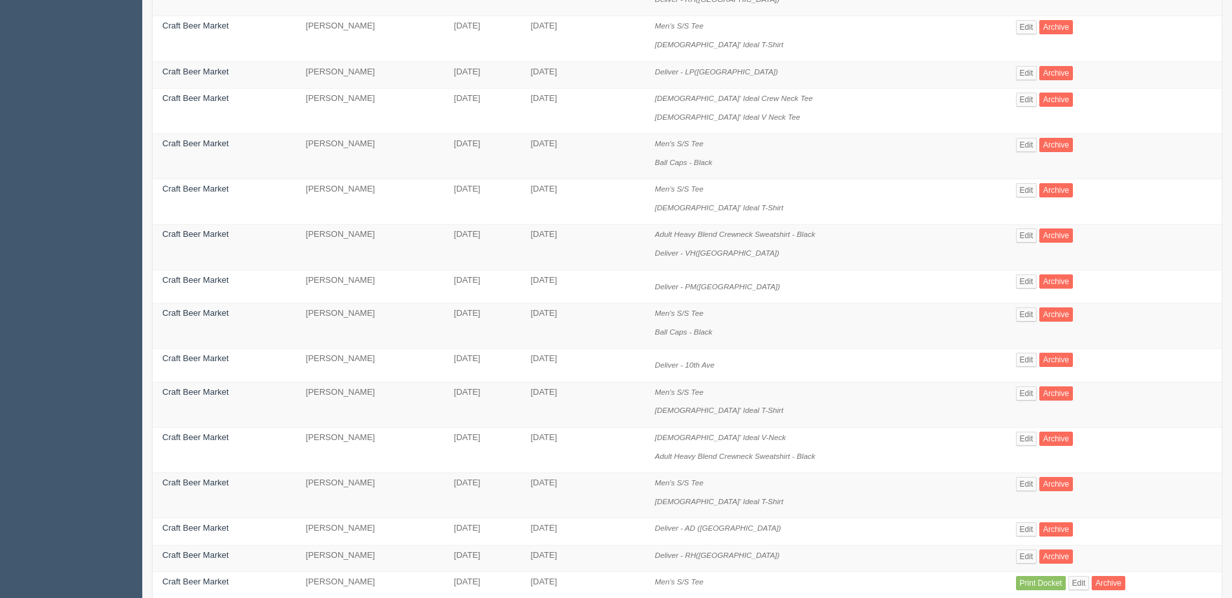
scroll to position [323, 0]
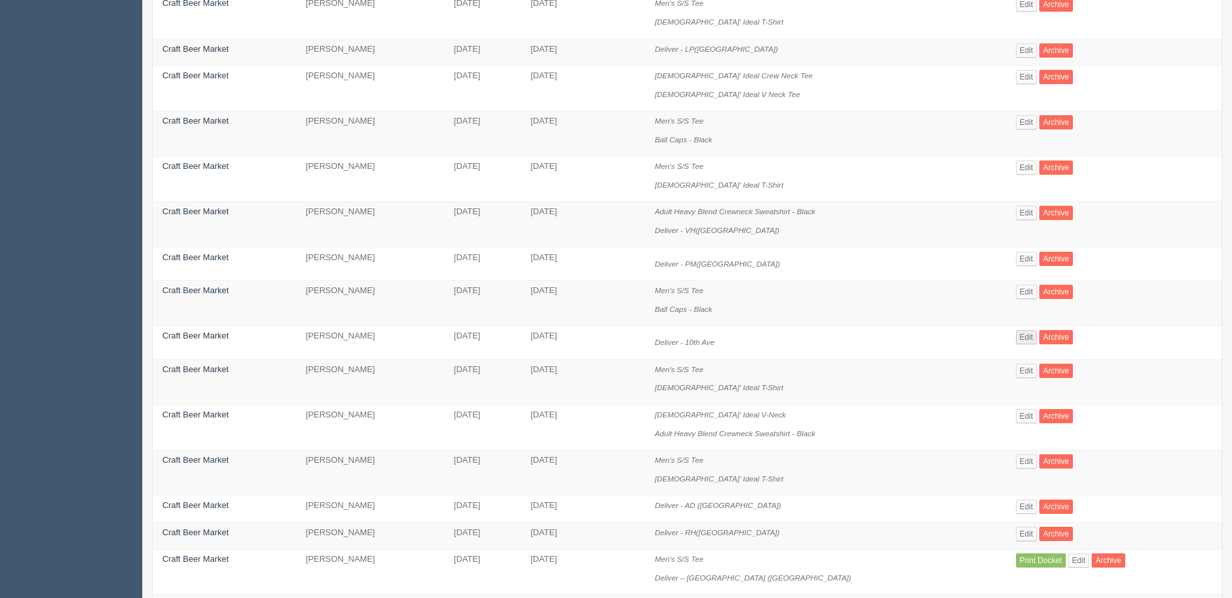
click at [1029, 332] on td "Edit Archive" at bounding box center [1114, 343] width 215 height 34
click at [1022, 336] on link "Edit" at bounding box center [1026, 337] width 21 height 14
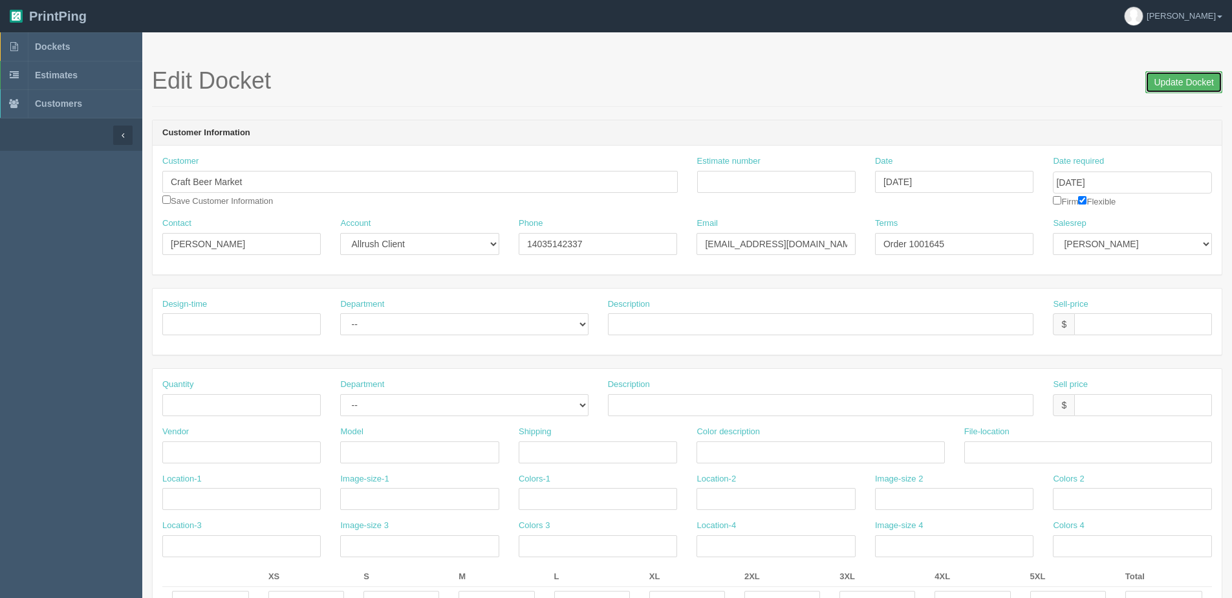
click at [1177, 80] on input "Update Docket" at bounding box center [1184, 82] width 77 height 22
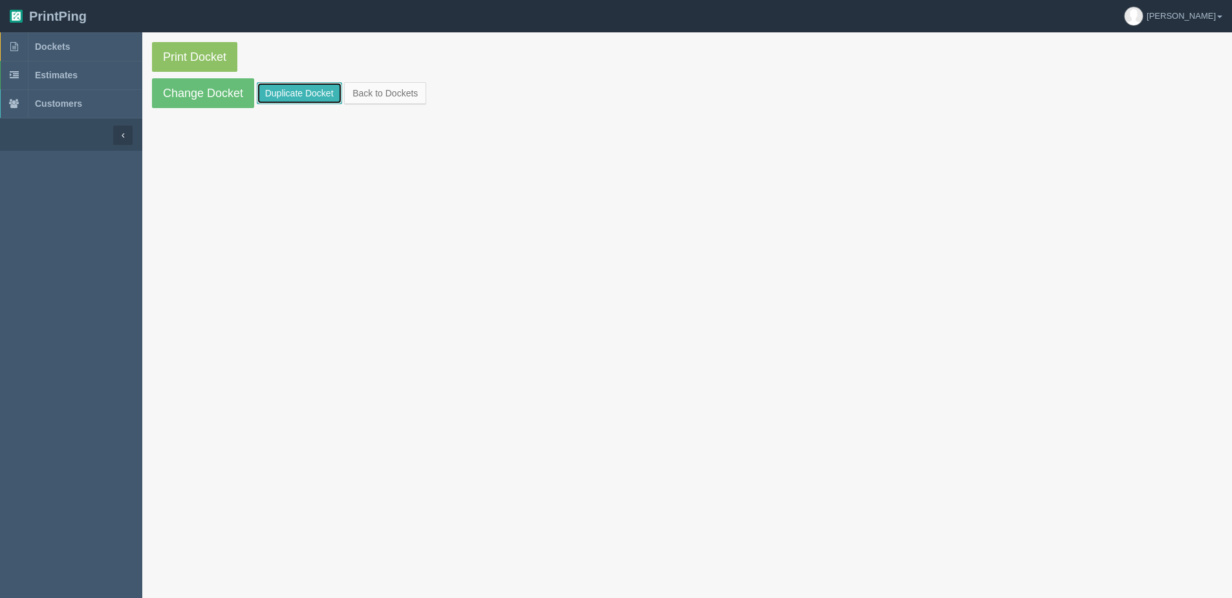
click at [309, 88] on link "Duplicate Docket" at bounding box center [299, 93] width 85 height 22
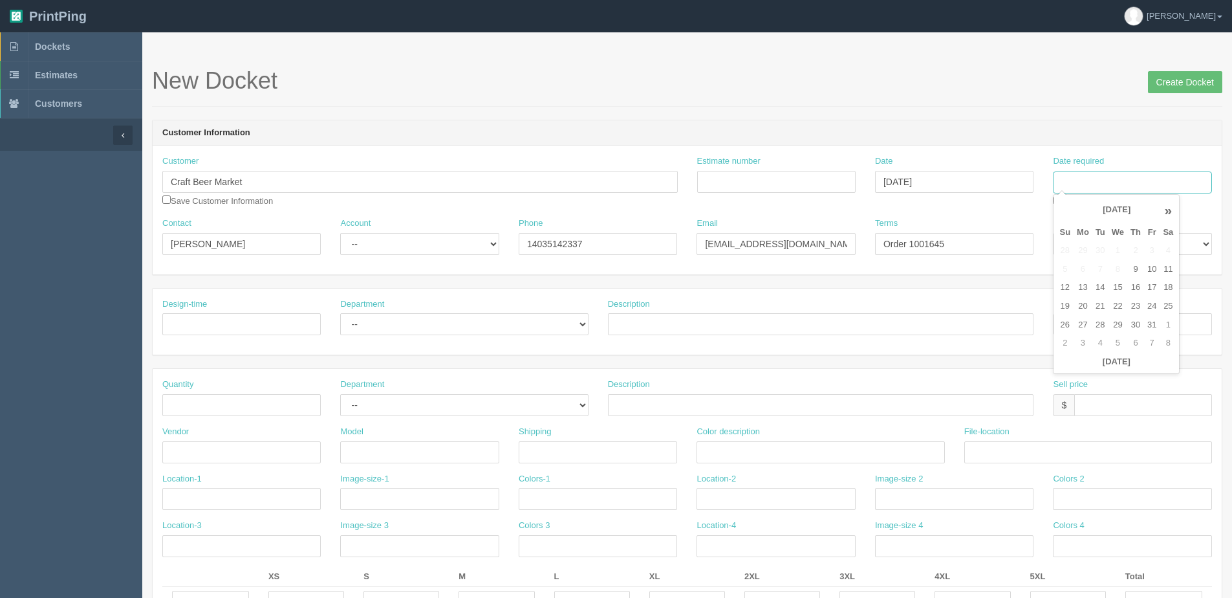
click at [1067, 180] on input "Date required" at bounding box center [1132, 182] width 158 height 22
click at [1121, 289] on td "15" at bounding box center [1118, 287] width 19 height 19
type input "[DATE]"
click at [899, 289] on div "Design-time Department -- Outsource Design Description Sell-price $" at bounding box center [687, 322] width 1069 height 67
click at [1105, 203] on div "Date required October 15, 2025 Firm Flexible" at bounding box center [1132, 181] width 158 height 52
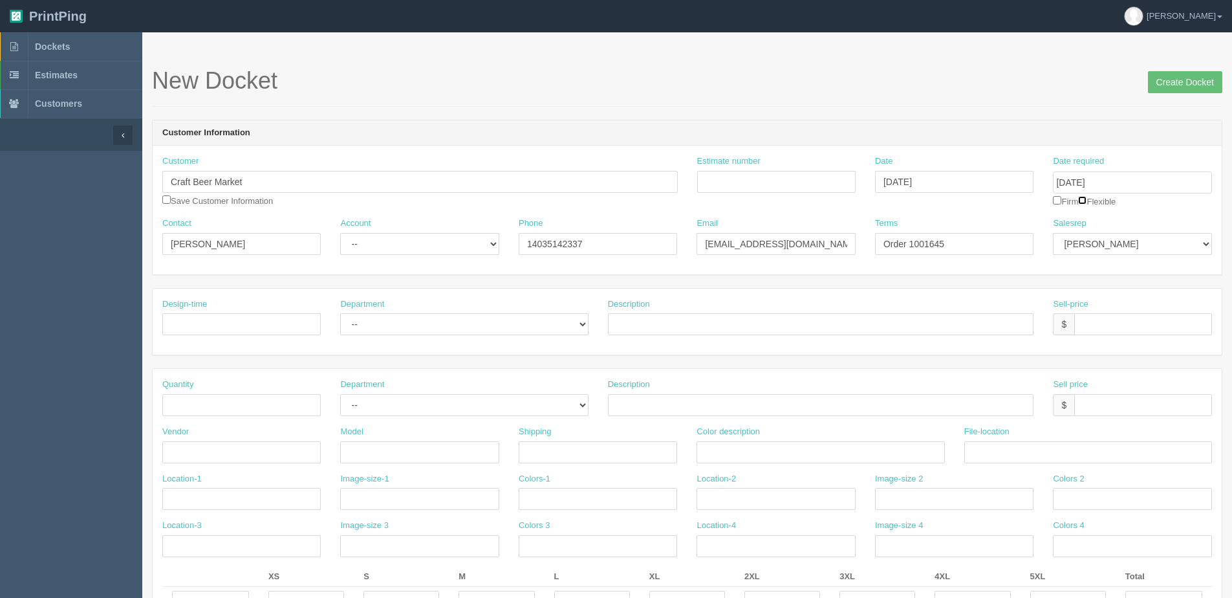
click at [1087, 202] on input "checkbox" at bounding box center [1082, 200] width 8 height 8
checkbox input "true"
click at [938, 245] on input "Order 1001645" at bounding box center [954, 244] width 158 height 22
drag, startPoint x: 934, startPoint y: 245, endPoint x: 1060, endPoint y: 217, distance: 128.7
click at [1027, 227] on div "Terms Order 1001645" at bounding box center [954, 236] width 158 height 38
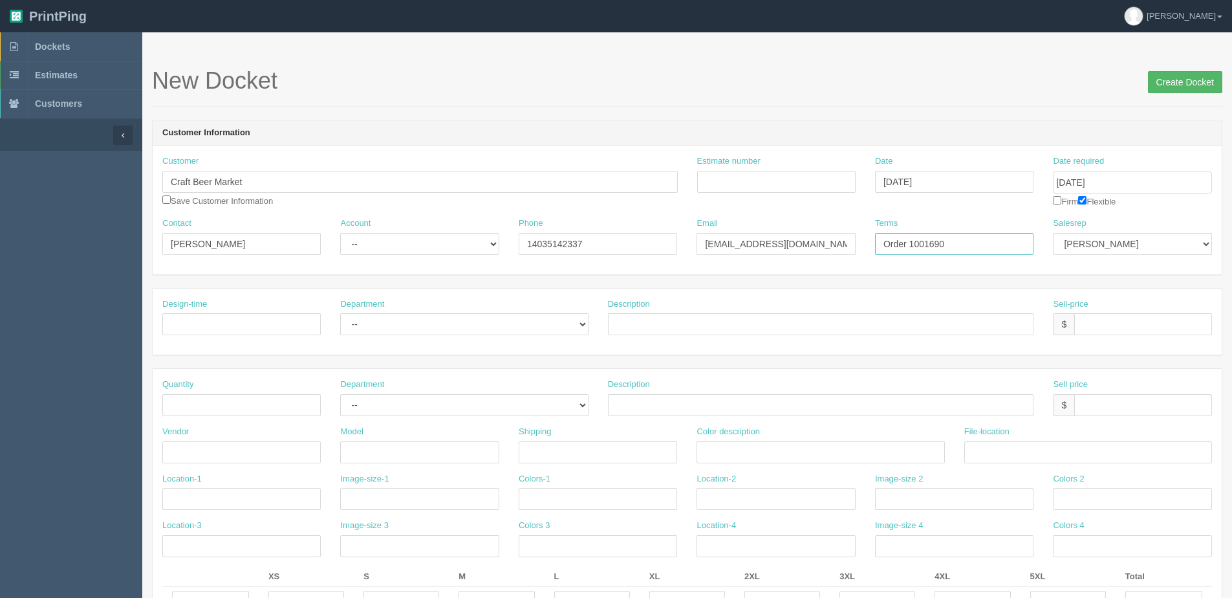
type input "Order 1001690"
click at [1183, 77] on input "Create Docket" at bounding box center [1185, 82] width 74 height 22
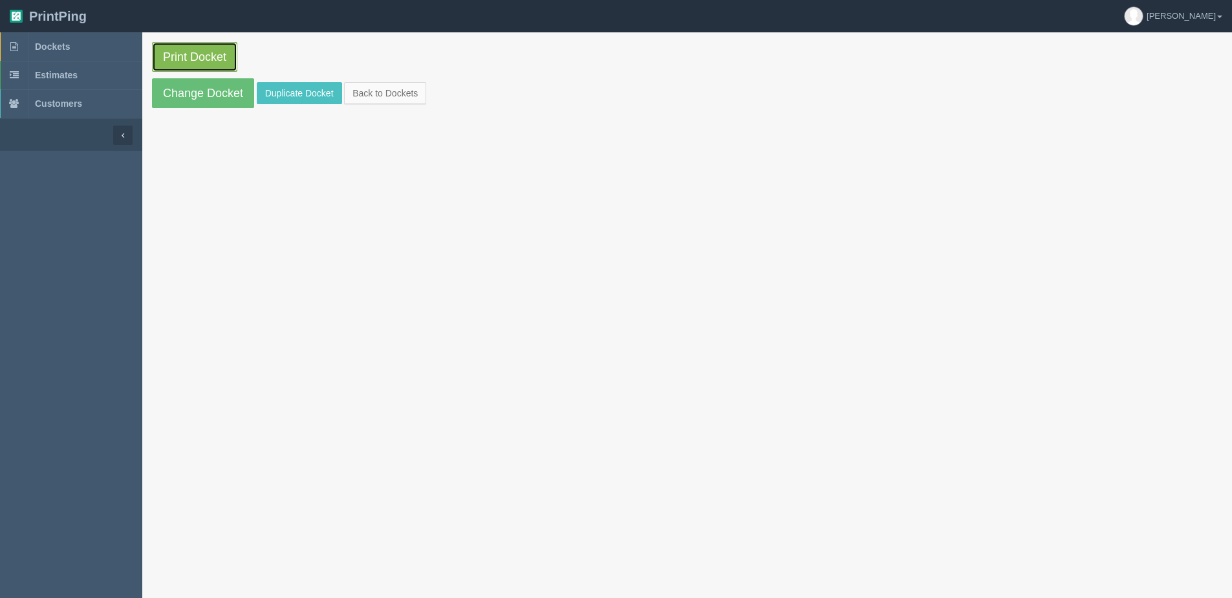
click at [194, 57] on link "Print Docket" at bounding box center [194, 57] width 85 height 30
click at [382, 84] on link "Back to Dockets" at bounding box center [385, 93] width 82 height 22
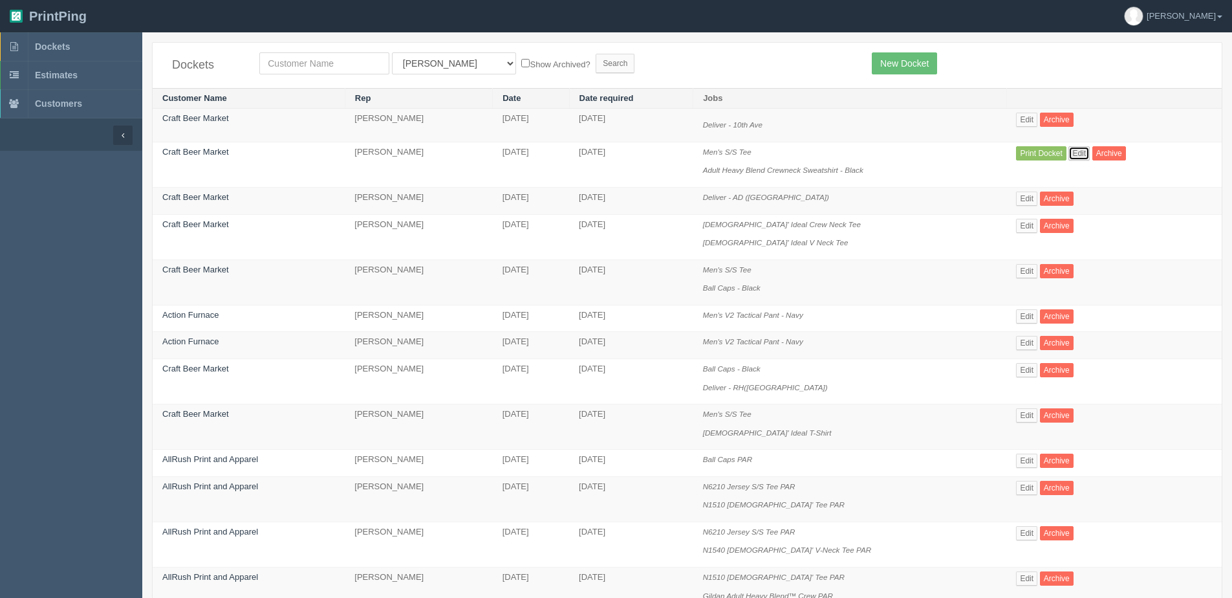
click at [1083, 160] on link "Edit" at bounding box center [1079, 153] width 21 height 14
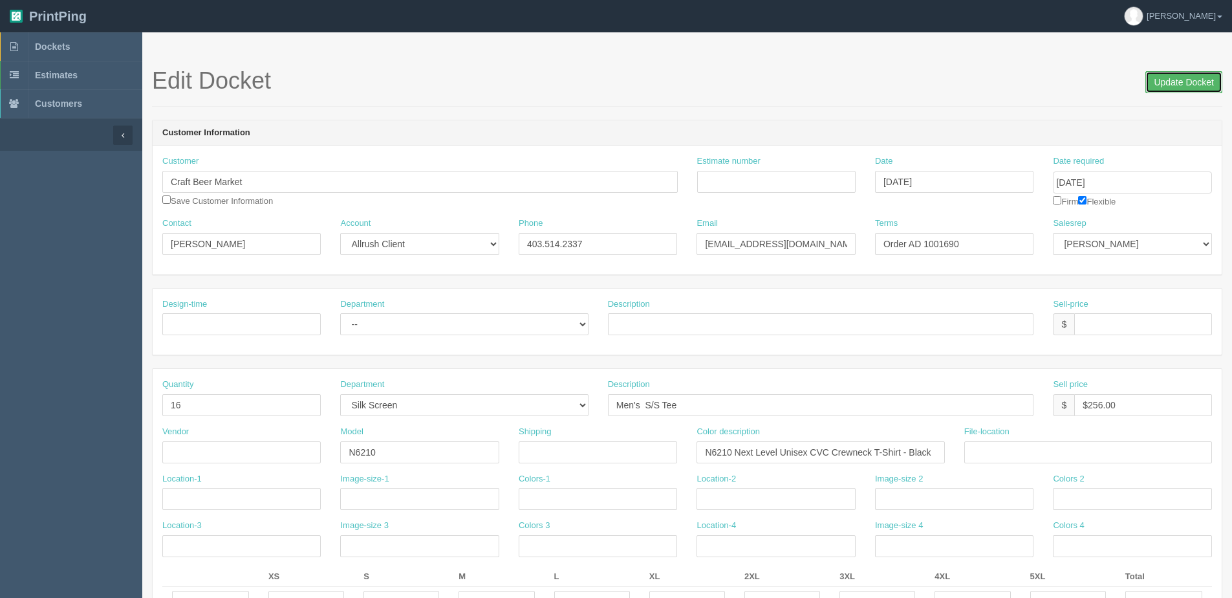
click at [1169, 86] on input "Update Docket" at bounding box center [1184, 82] width 77 height 22
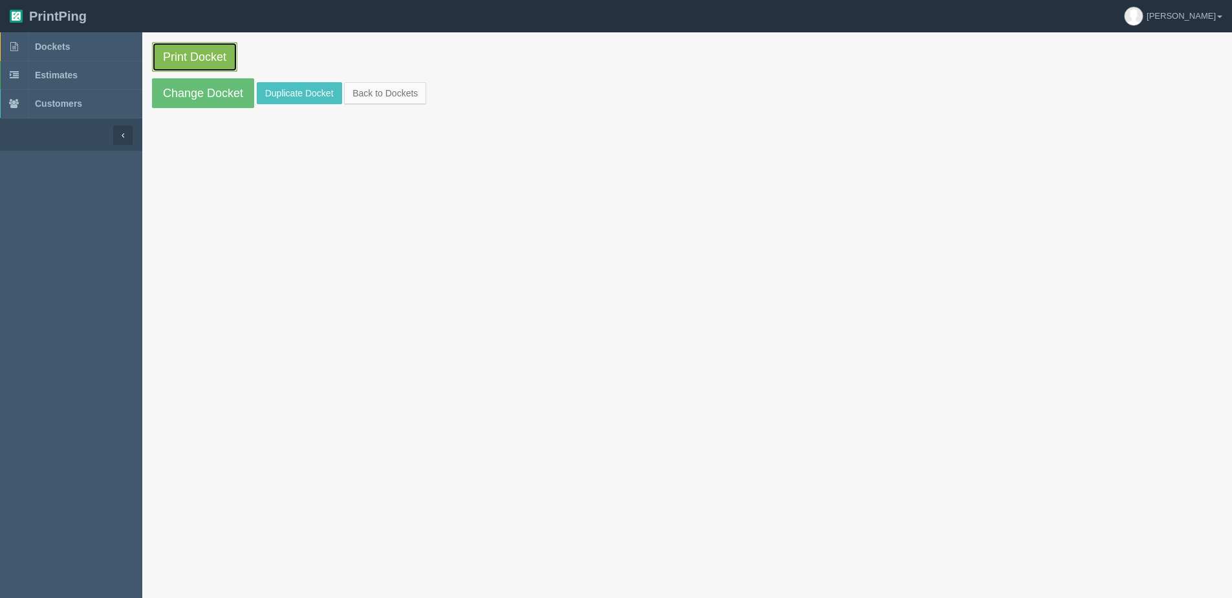
click at [199, 50] on link "Print Docket" at bounding box center [194, 57] width 85 height 30
click at [387, 87] on link "Back to Dockets" at bounding box center [385, 93] width 82 height 22
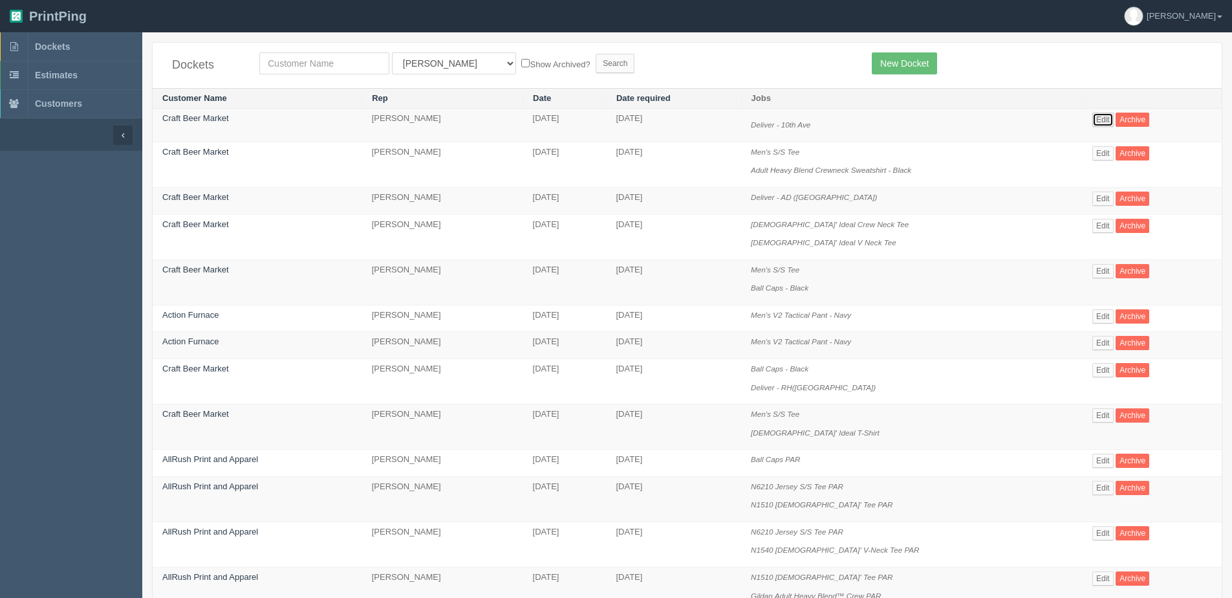
click at [1109, 118] on link "Edit" at bounding box center [1103, 120] width 21 height 14
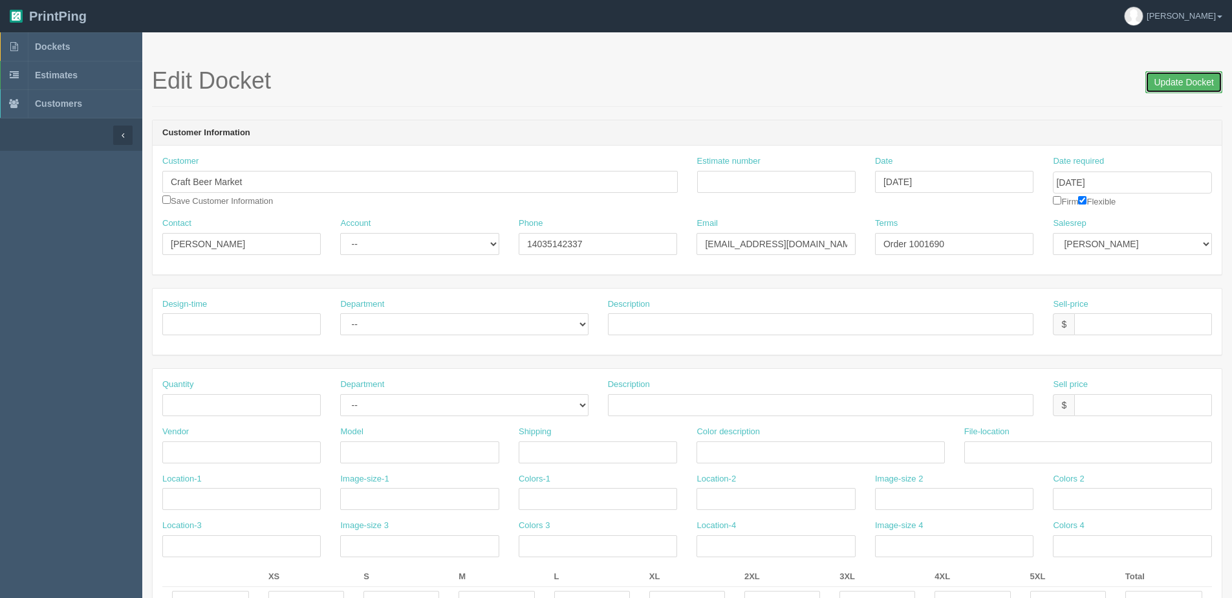
click at [1168, 83] on input "Update Docket" at bounding box center [1184, 82] width 77 height 22
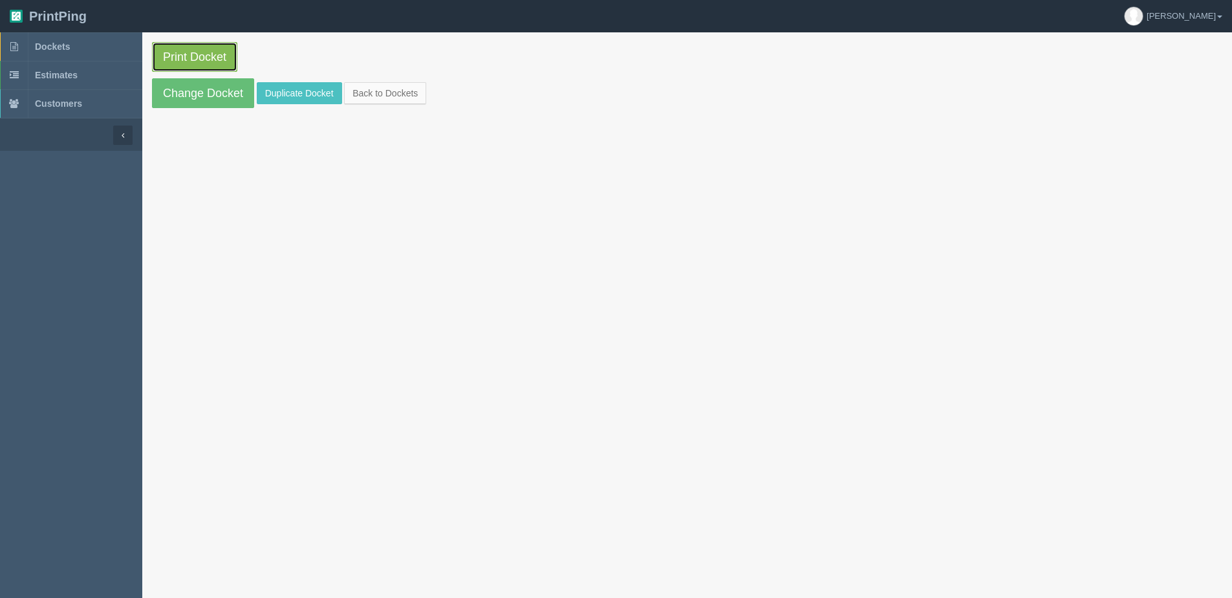
click at [207, 50] on link "Print Docket" at bounding box center [194, 57] width 85 height 30
drag, startPoint x: 393, startPoint y: 93, endPoint x: 386, endPoint y: 93, distance: 7.8
click at [393, 94] on link "Back to Dockets" at bounding box center [385, 93] width 82 height 22
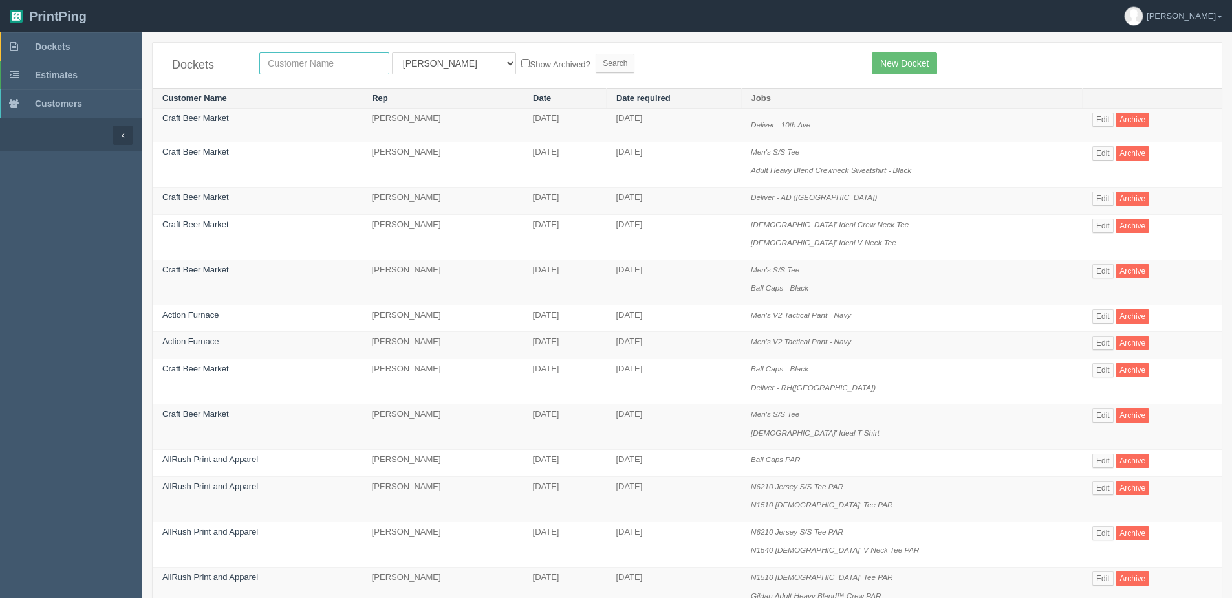
click at [269, 60] on input "text" at bounding box center [324, 63] width 130 height 22
type input "Gas albertas"
click at [596, 54] on input "Search" at bounding box center [615, 63] width 39 height 19
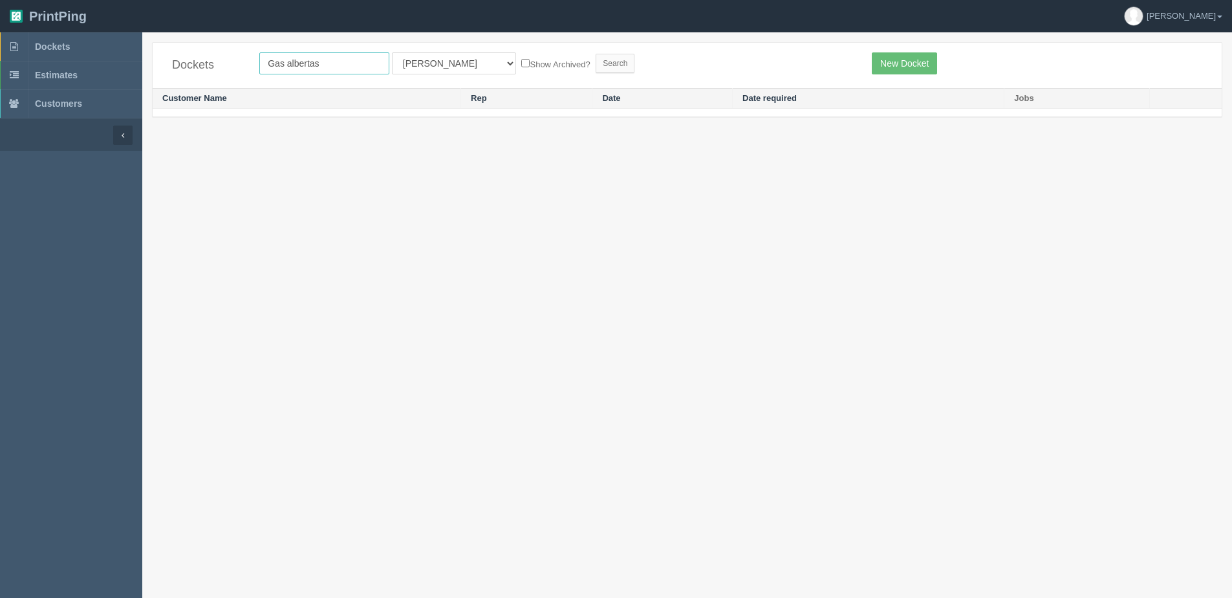
click at [367, 58] on input "Gas albertas" at bounding box center [324, 63] width 130 height 22
type input "Gas alberta"
click at [596, 54] on input "Search" at bounding box center [615, 63] width 39 height 19
click at [422, 72] on select "All Users [PERSON_NAME] [PERSON_NAME] [PERSON_NAME] Designer4 France [PERSON_NA…" at bounding box center [454, 63] width 124 height 22
drag, startPoint x: 930, startPoint y: 65, endPoint x: 830, endPoint y: 121, distance: 114.1
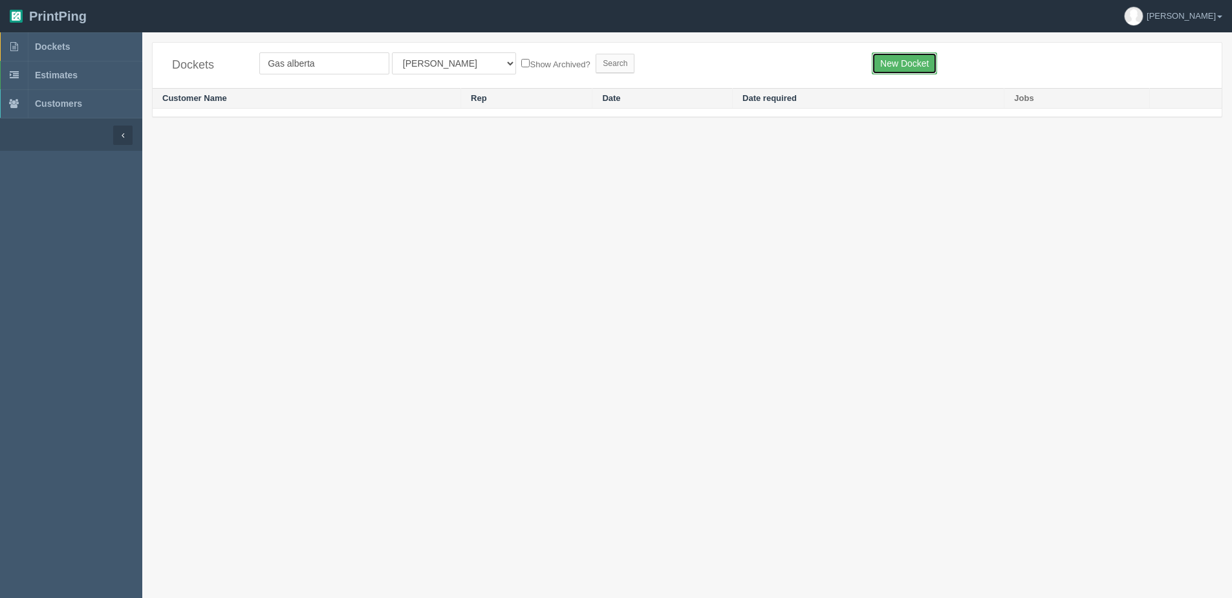
click at [930, 65] on link "New Docket" at bounding box center [904, 63] width 65 height 22
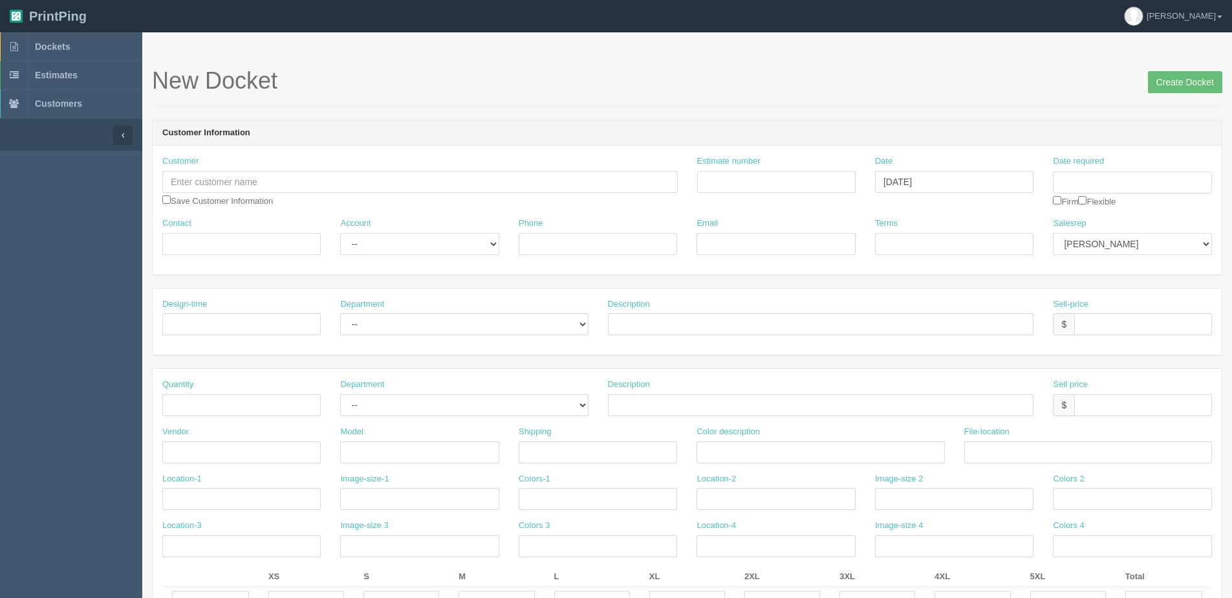
click at [234, 192] on div "Customer Save Customer Information" at bounding box center [420, 181] width 516 height 52
click at [234, 189] on input "text" at bounding box center [420, 182] width 516 height 22
type input "Gas Alberta Inc."
type input "4035092600"
type input "tfong@gasalberta.com"
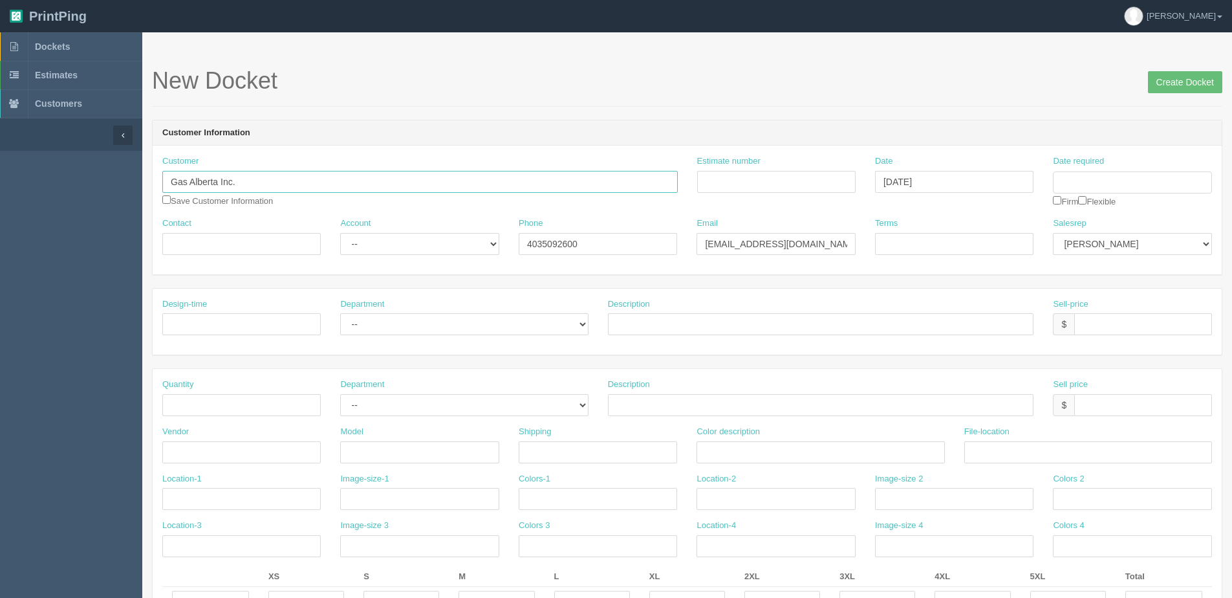
drag, startPoint x: 249, startPoint y: 179, endPoint x: -43, endPoint y: 183, distance: 292.4
click at [37, 42] on span "Dockets" at bounding box center [52, 46] width 35 height 10
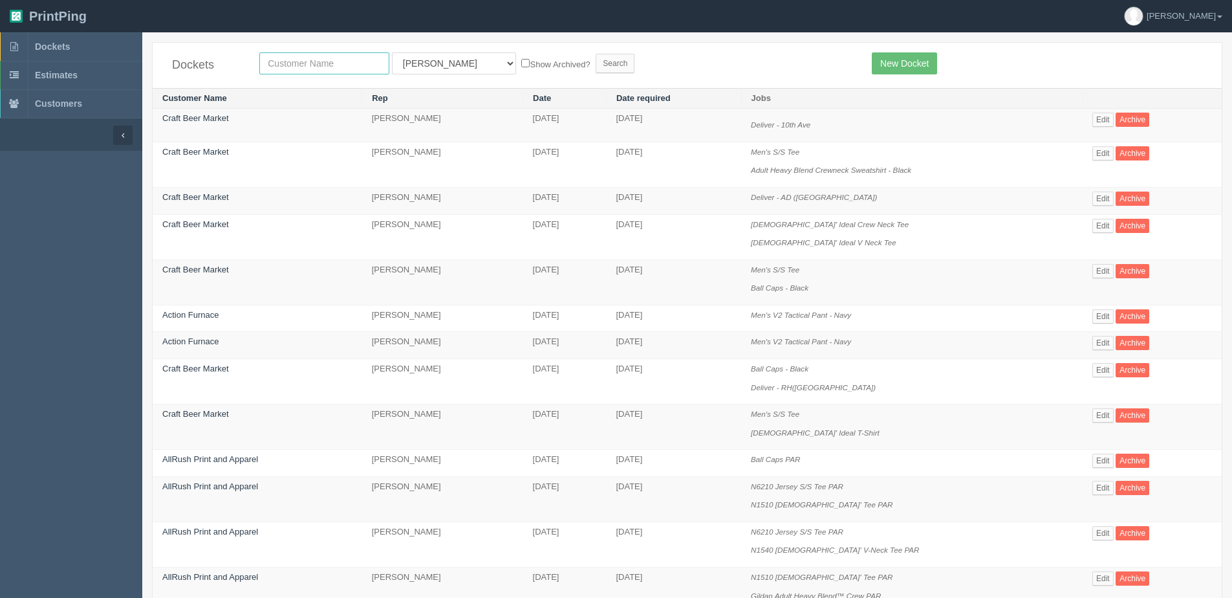
click at [314, 61] on input "text" at bounding box center [324, 63] width 130 height 22
paste input "Gas Alberta Inc."
click at [596, 54] on input "Search" at bounding box center [615, 63] width 39 height 19
type input "Gas Alberta Inc.."
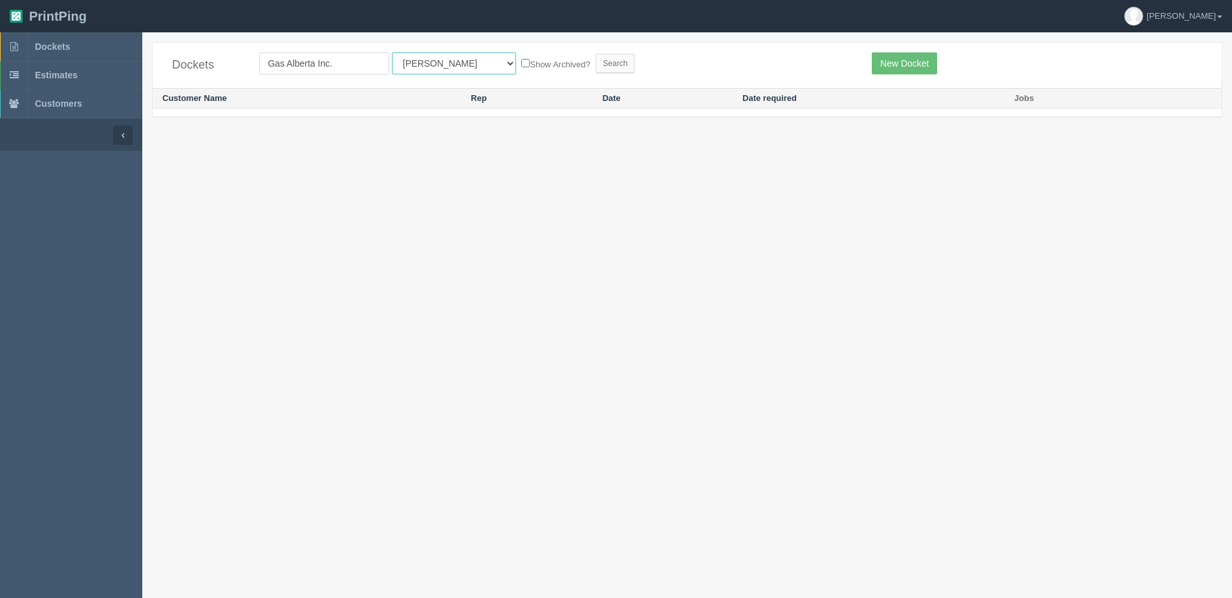
drag, startPoint x: 420, startPoint y: 56, endPoint x: 427, endPoint y: 76, distance: 21.7
click at [420, 56] on select "All Users [PERSON_NAME] [PERSON_NAME] [PERSON_NAME] Designer4 France [PERSON_NA…" at bounding box center [454, 63] width 124 height 22
click at [1219, 14] on link "[PERSON_NAME]" at bounding box center [1174, 16] width 118 height 32
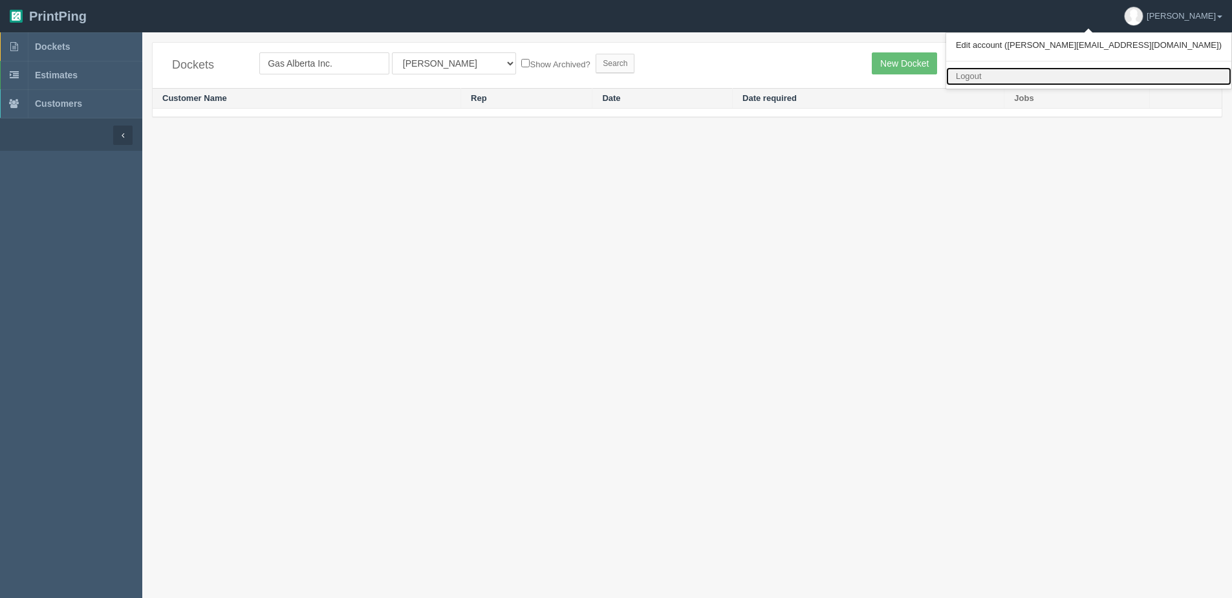
click at [1121, 79] on link "Logout" at bounding box center [1088, 76] width 285 height 19
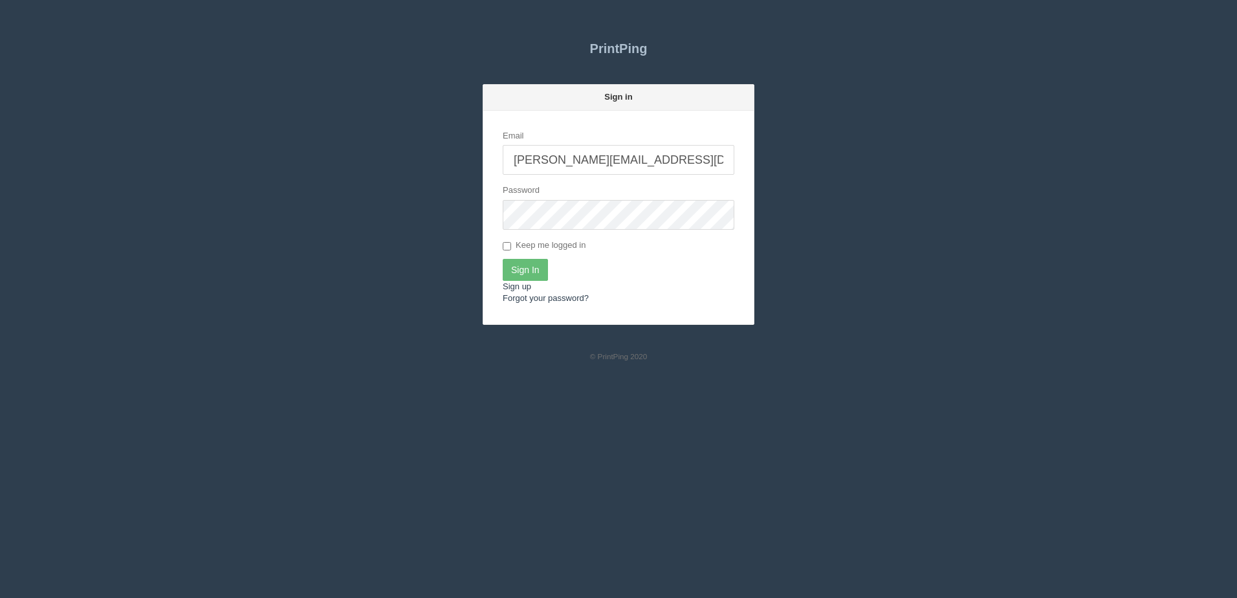
click at [600, 159] on input "[PERSON_NAME][EMAIL_ADDRESS][DOMAIN_NAME]" at bounding box center [619, 160] width 232 height 30
type input "[PERSON_NAME][EMAIL_ADDRESS][DOMAIN_NAME]"
click at [536, 271] on input "Sign In" at bounding box center [525, 270] width 45 height 22
